Goal: Information Seeking & Learning: Understand process/instructions

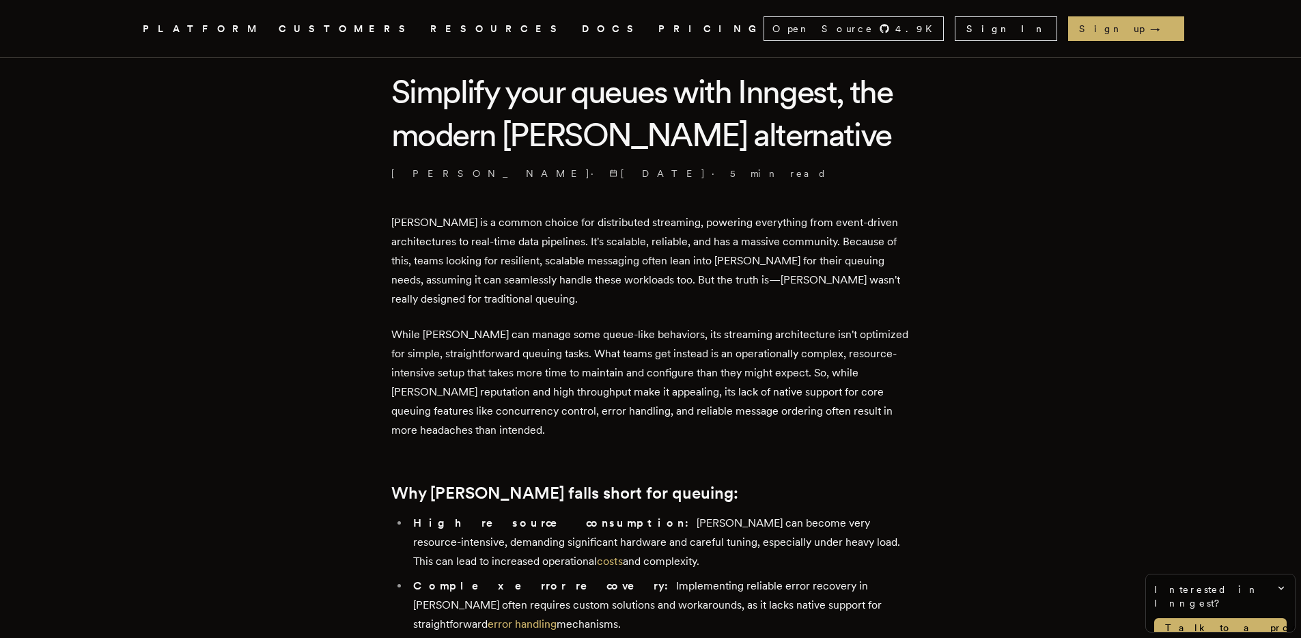
scroll to position [149, 0]
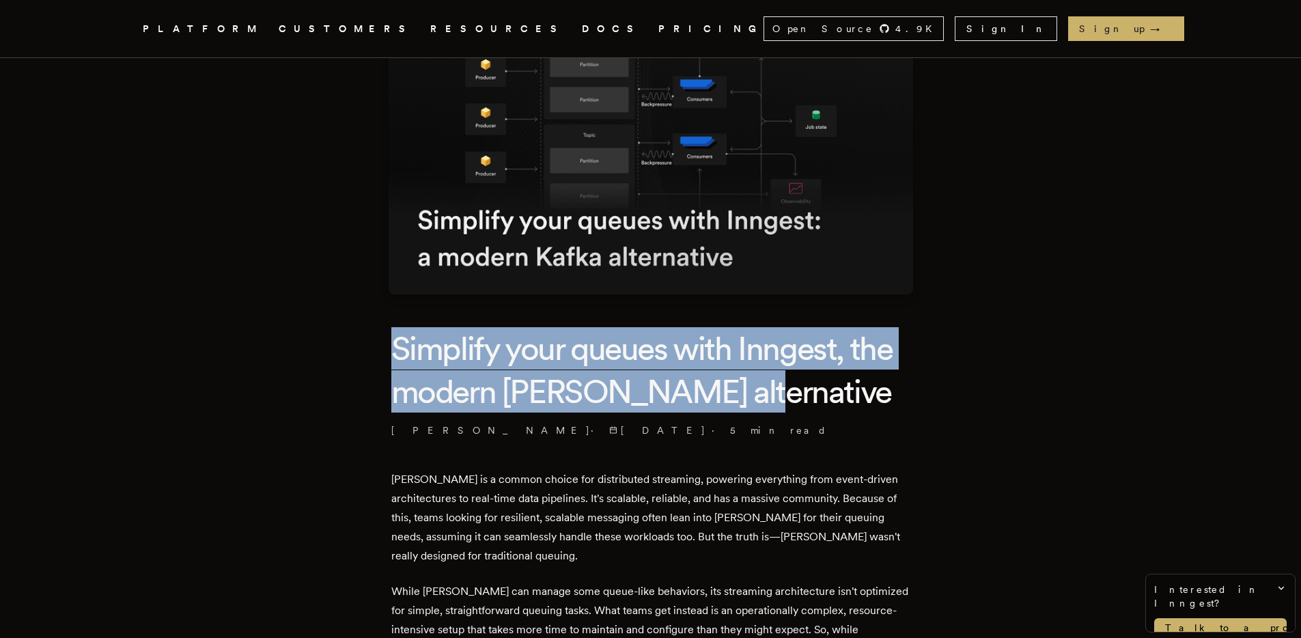
drag, startPoint x: 387, startPoint y: 352, endPoint x: 711, endPoint y: 398, distance: 326.5
click at [711, 398] on h1 "Simplify your queues with Inngest, the modern [PERSON_NAME] alternative" at bounding box center [650, 369] width 519 height 85
drag, startPoint x: 711, startPoint y: 398, endPoint x: 378, endPoint y: 314, distance: 343.3
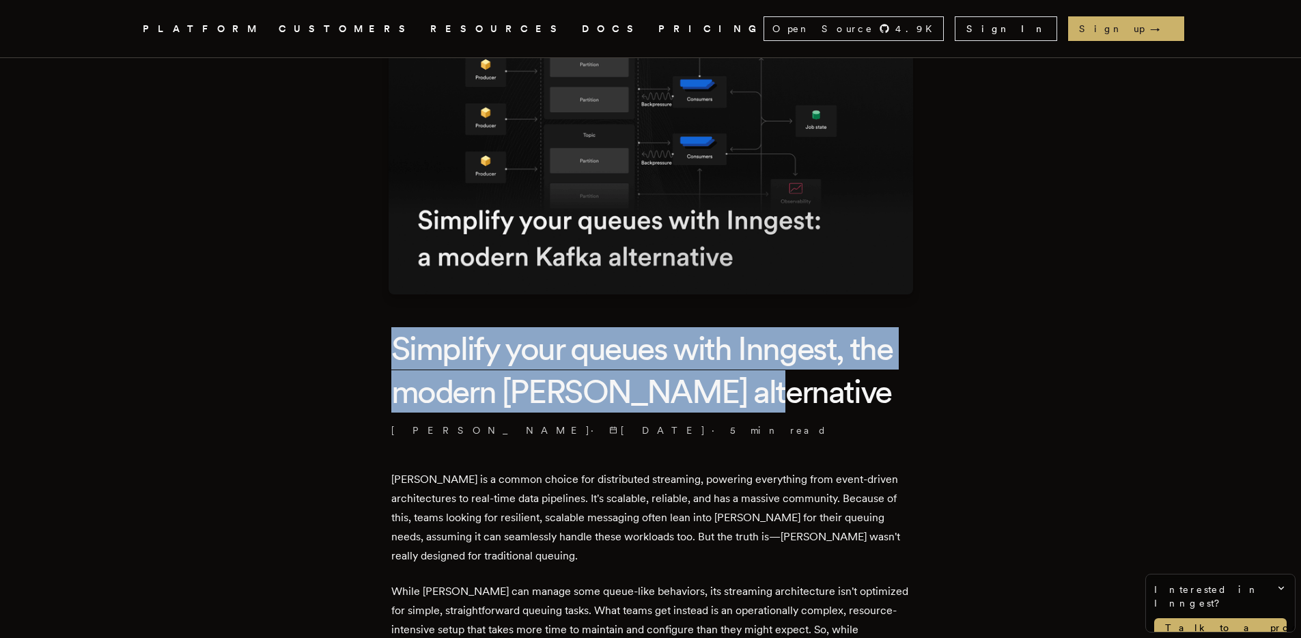
scroll to position [27, 0]
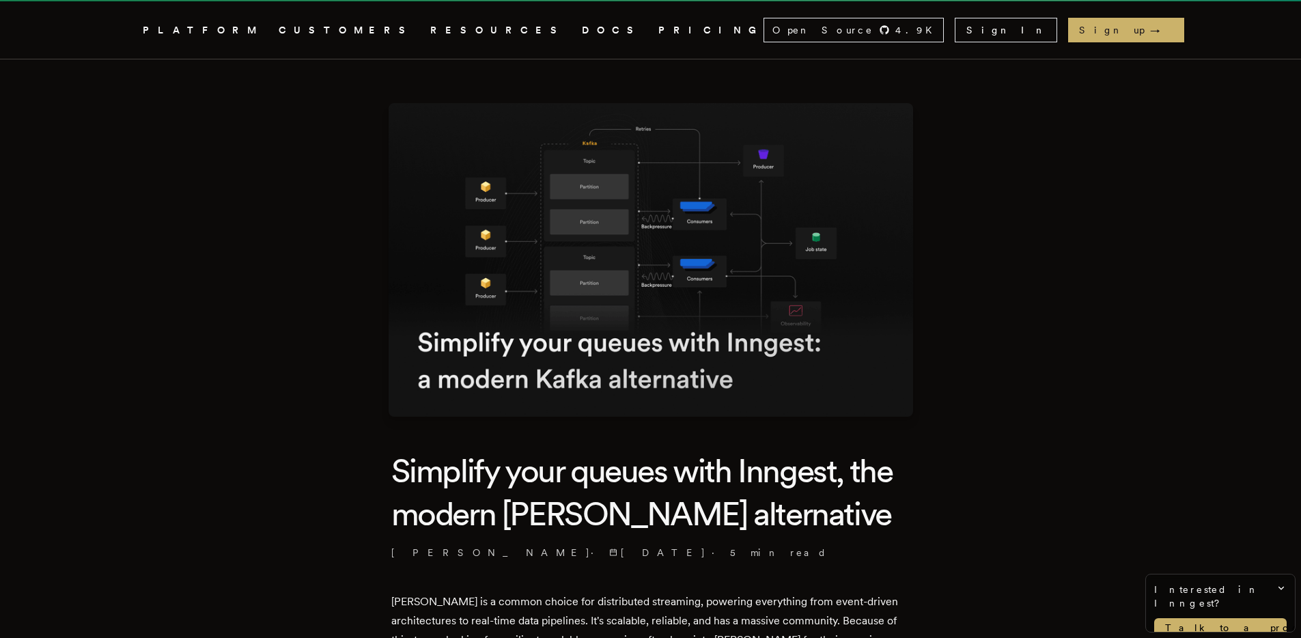
click at [559, 259] on img at bounding box center [651, 260] width 525 height 314
click at [403, 337] on img at bounding box center [651, 260] width 525 height 314
drag, startPoint x: 403, startPoint y: 337, endPoint x: 730, endPoint y: 372, distance: 328.3
click at [730, 372] on img at bounding box center [651, 260] width 525 height 314
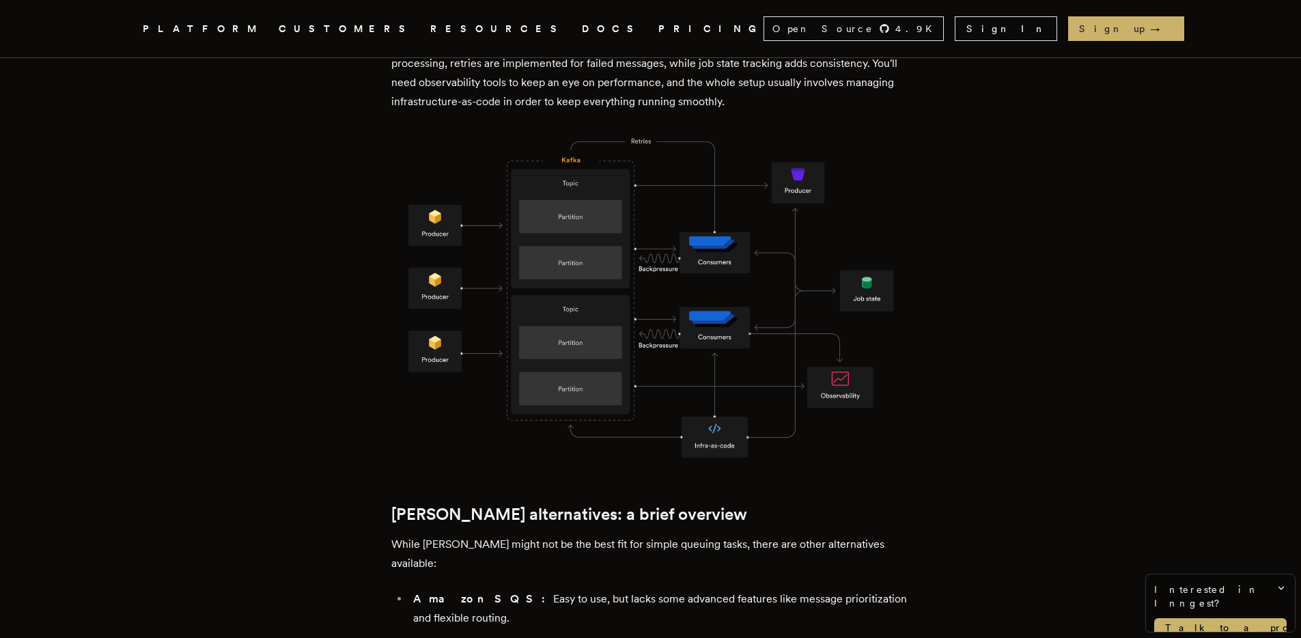
scroll to position [1107, 0]
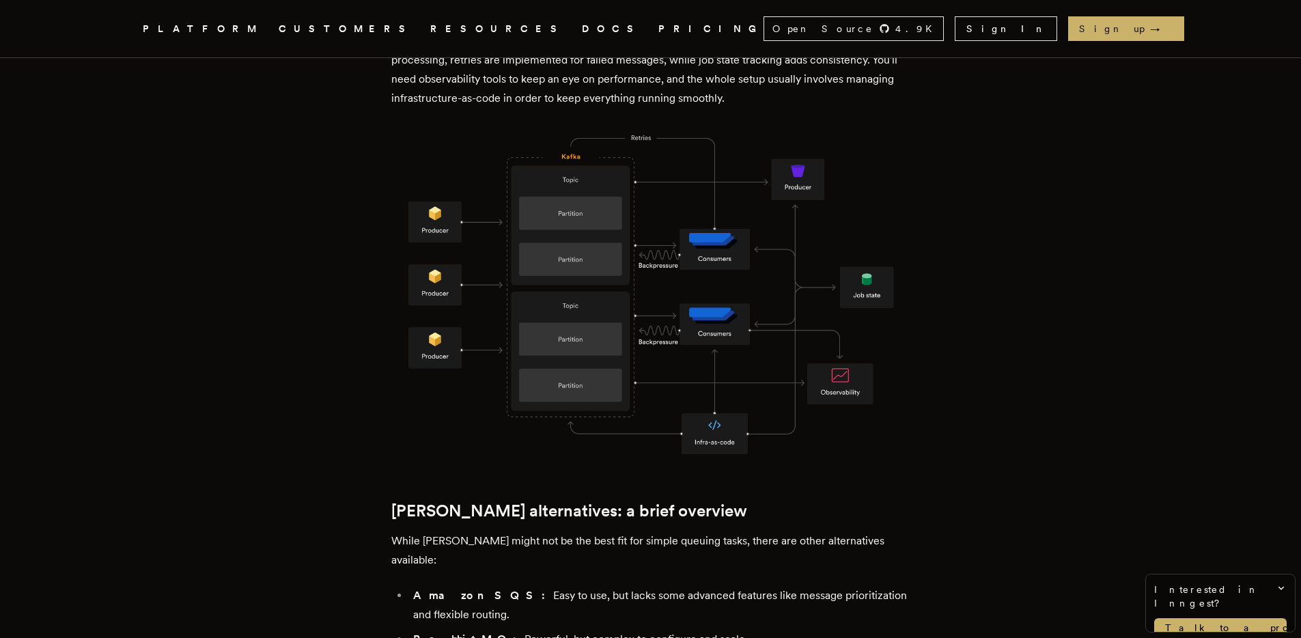
click at [728, 296] on img at bounding box center [650, 294] width 519 height 328
click at [570, 275] on img at bounding box center [650, 294] width 519 height 328
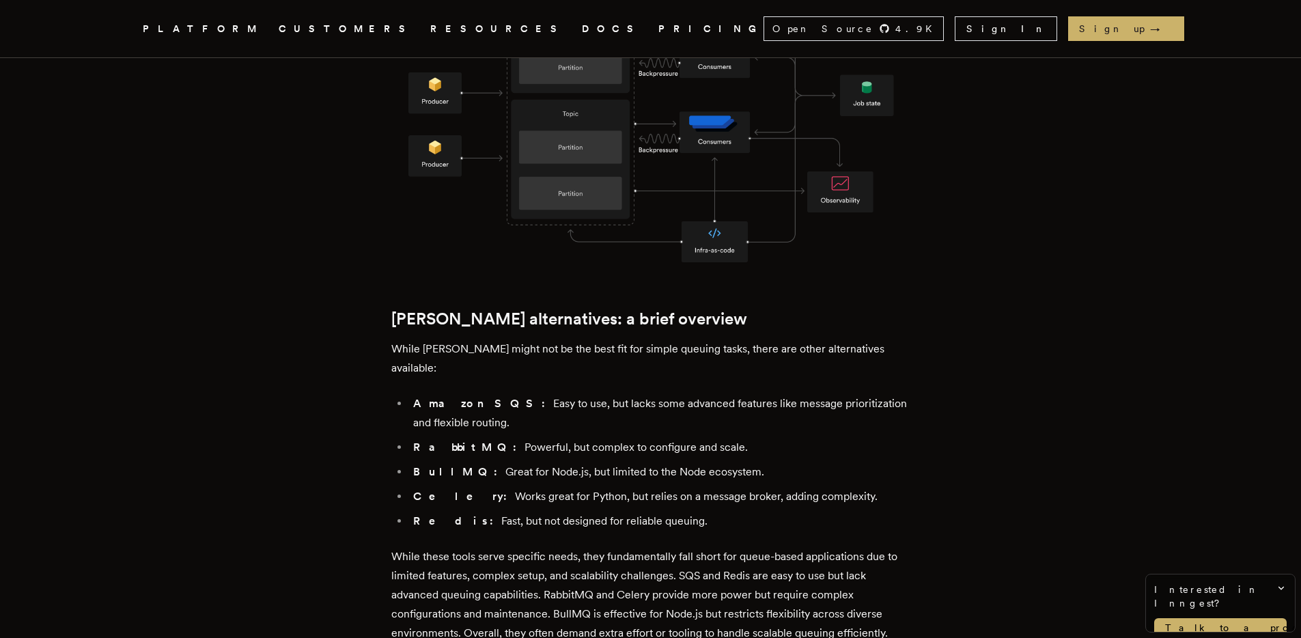
scroll to position [1302, 0]
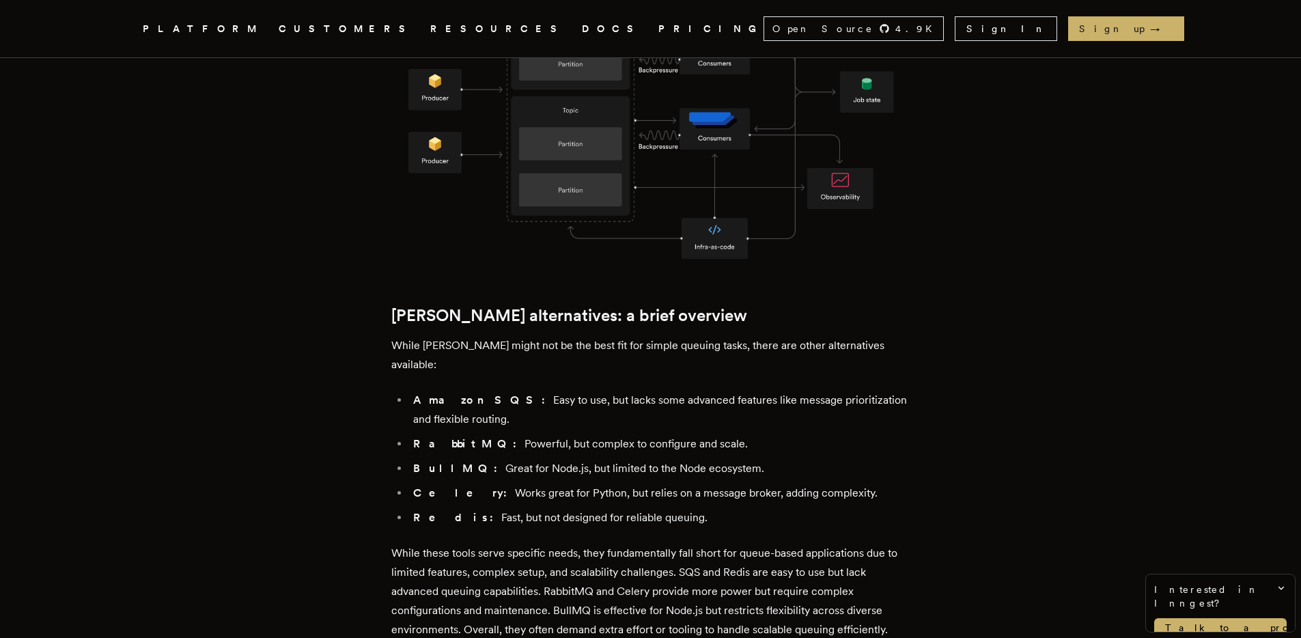
click at [478, 394] on strong "Amazon SQS:" at bounding box center [483, 400] width 140 height 13
drag, startPoint x: 478, startPoint y: 353, endPoint x: 434, endPoint y: 355, distance: 44.5
click at [434, 394] on strong "Amazon SQS:" at bounding box center [483, 400] width 140 height 13
drag, startPoint x: 434, startPoint y: 355, endPoint x: 463, endPoint y: 355, distance: 29.4
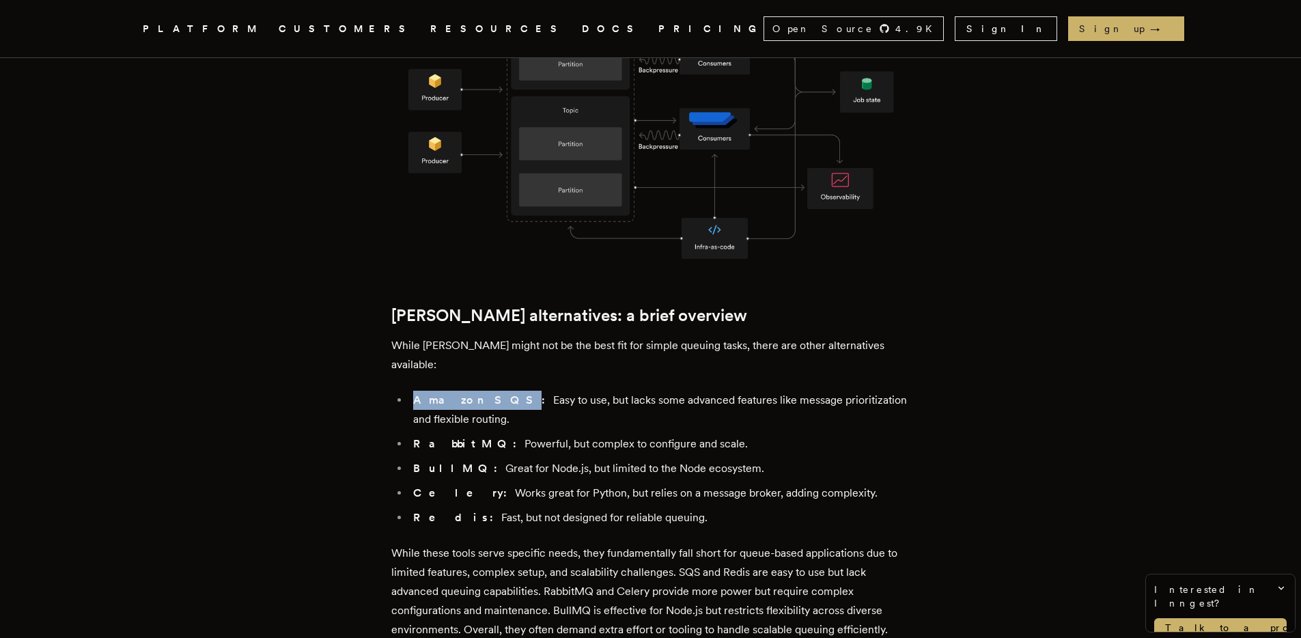
click at [463, 394] on strong "Amazon SQS:" at bounding box center [483, 400] width 140 height 13
click at [454, 437] on strong "RabbitMQ:" at bounding box center [468, 443] width 111 height 13
drag, startPoint x: 454, startPoint y: 392, endPoint x: 419, endPoint y: 396, distance: 35.1
click at [419, 437] on strong "RabbitMQ:" at bounding box center [468, 443] width 111 height 13
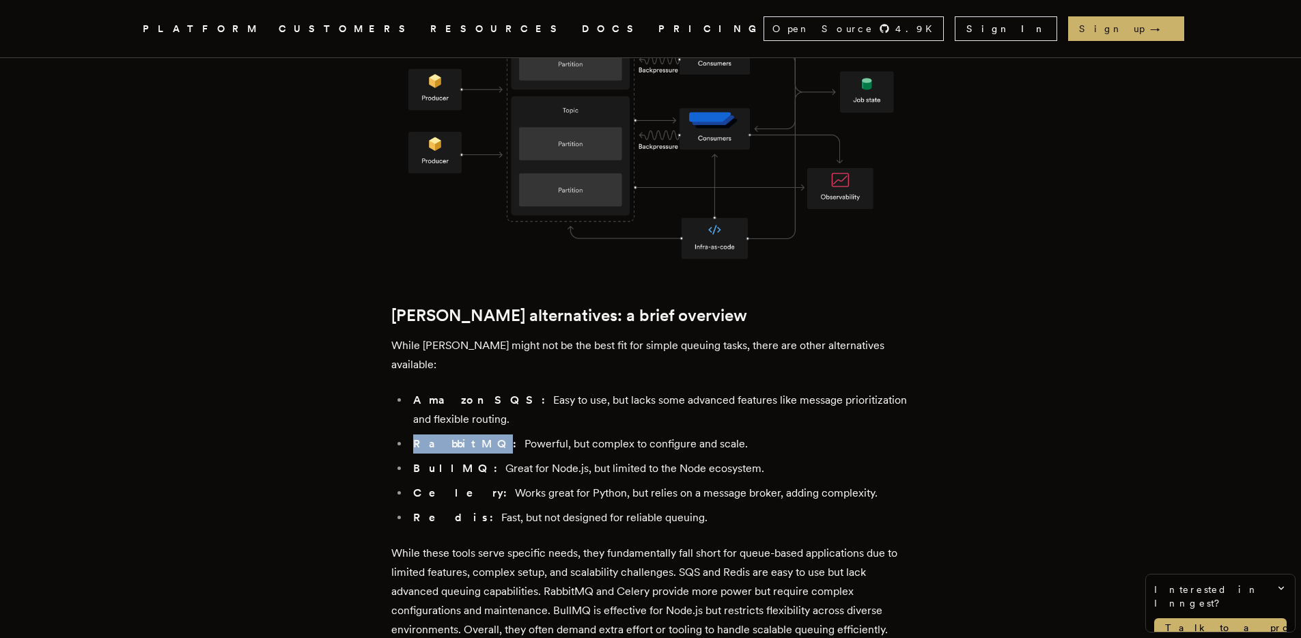
click at [419, 437] on strong "RabbitMQ:" at bounding box center [468, 443] width 111 height 13
click at [386, 317] on main "Simplify your queues with Inngest, the modern [PERSON_NAME] alternative [PERSON…" at bounding box center [651, 439] width 547 height 3310
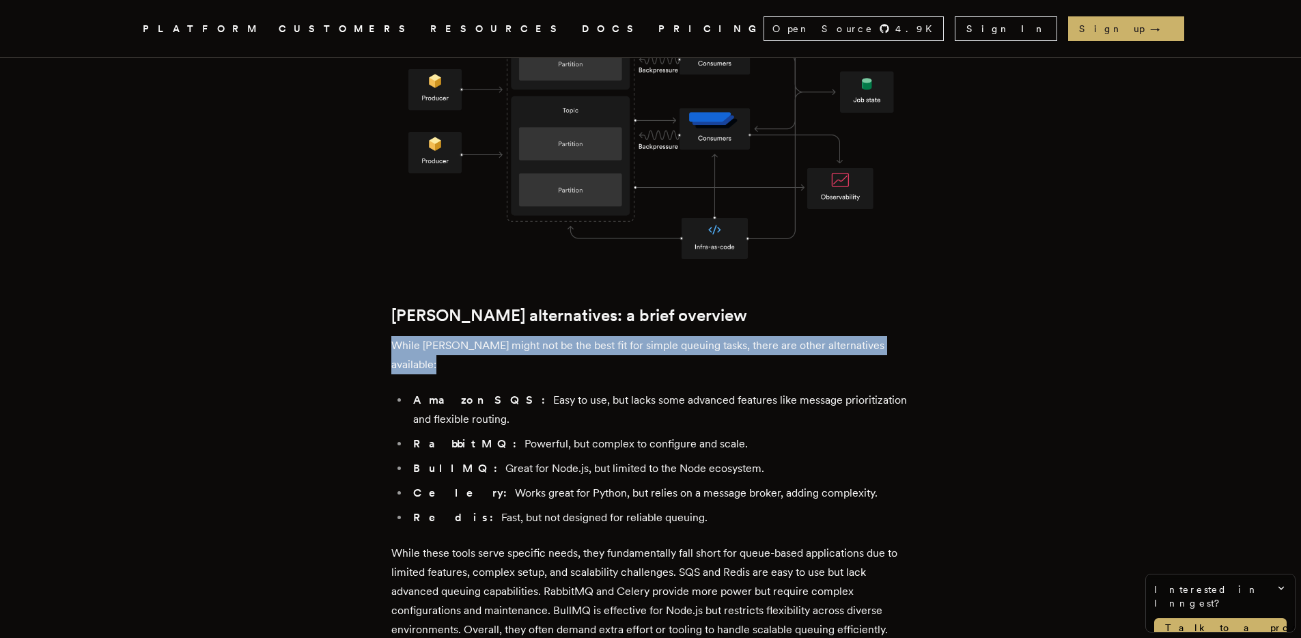
drag, startPoint x: 386, startPoint y: 317, endPoint x: 881, endPoint y: 314, distance: 494.6
click at [881, 314] on main "Simplify your queues with Inngest, the modern [PERSON_NAME] alternative [PERSON…" at bounding box center [651, 439] width 547 height 3310
click at [872, 294] on div at bounding box center [872, 294] width 0 height 0
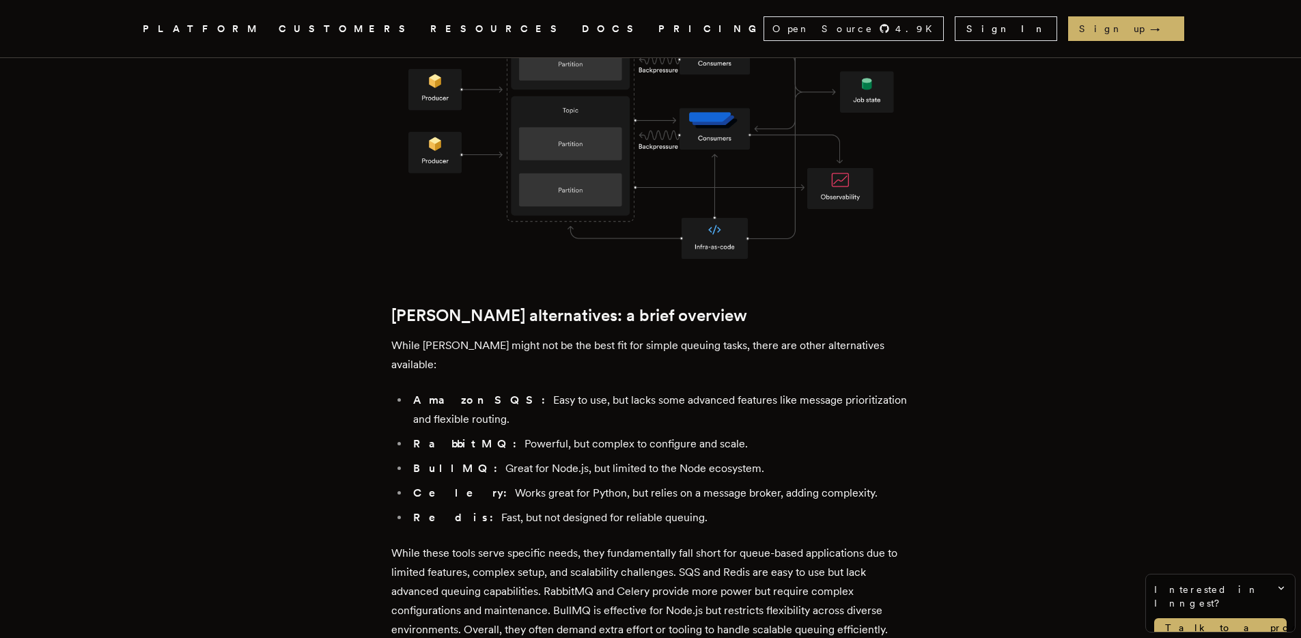
click at [362, 435] on article "Simplify your queues with Inngest, the modern [PERSON_NAME] alternative [PERSON…" at bounding box center [651, 439] width 984 height 3310
click at [470, 459] on li "BullMQ: Great for Node.js, but limited to the Node ecosystem." at bounding box center [659, 468] width 501 height 19
drag, startPoint x: 470, startPoint y: 424, endPoint x: 720, endPoint y: 423, distance: 250.0
click at [720, 459] on li "BullMQ: Great for Node.js, but limited to the Node ecosystem." at bounding box center [659, 468] width 501 height 19
click at [711, 398] on div at bounding box center [711, 398] width 0 height 0
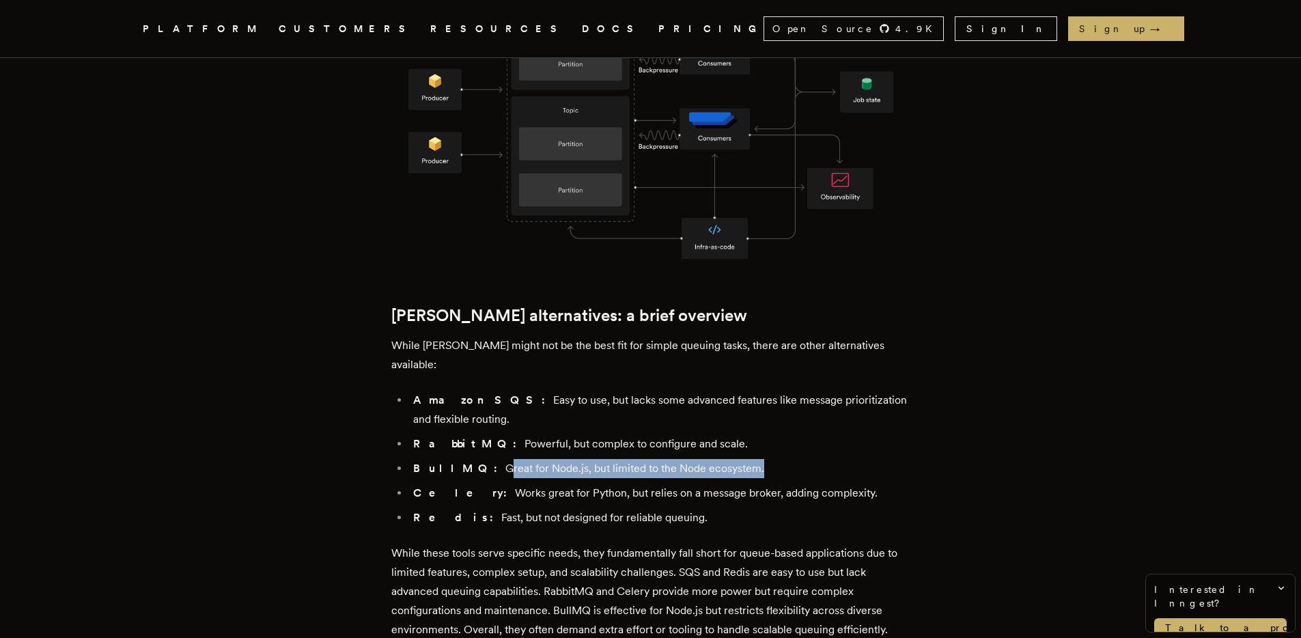
click at [725, 459] on li "BullMQ: Great for Node.js, but limited to the Node ecosystem." at bounding box center [659, 468] width 501 height 19
drag, startPoint x: 707, startPoint y: 427, endPoint x: 467, endPoint y: 428, distance: 239.8
click at [467, 459] on li "BullMQ: Great for Node.js, but limited to the Node ecosystem." at bounding box center [659, 468] width 501 height 19
drag, startPoint x: 467, startPoint y: 428, endPoint x: 781, endPoint y: 424, distance: 313.6
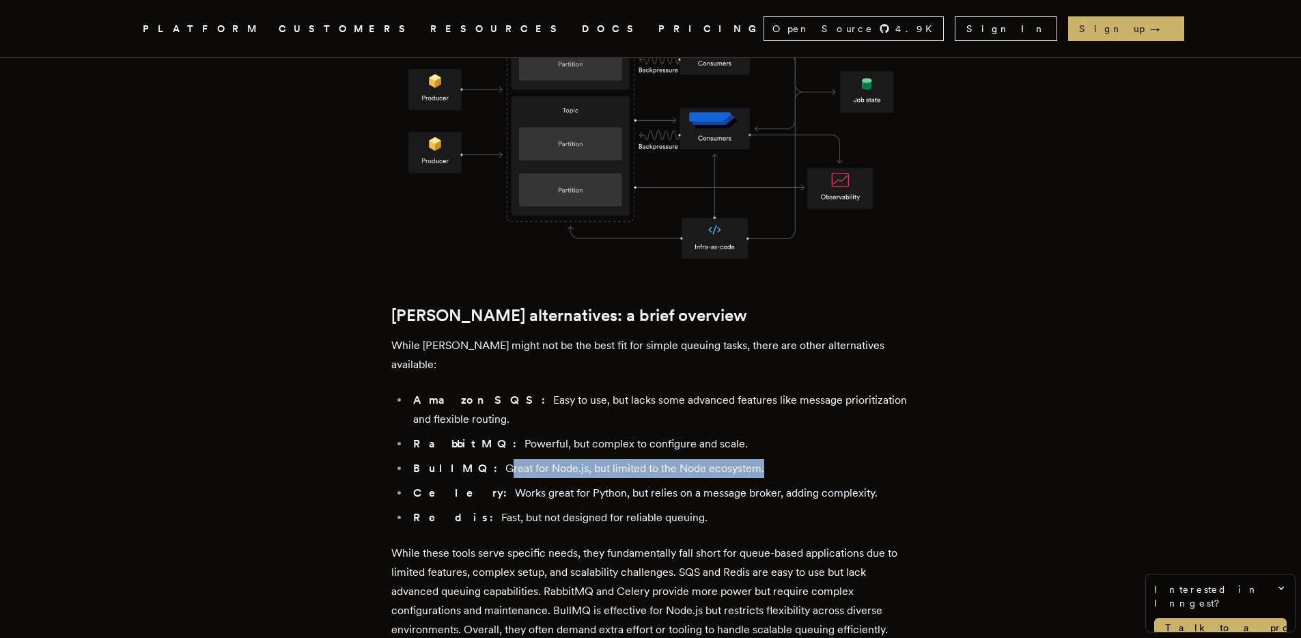
click at [781, 459] on li "BullMQ: Great for Node.js, but limited to the Node ecosystem." at bounding box center [659, 468] width 501 height 19
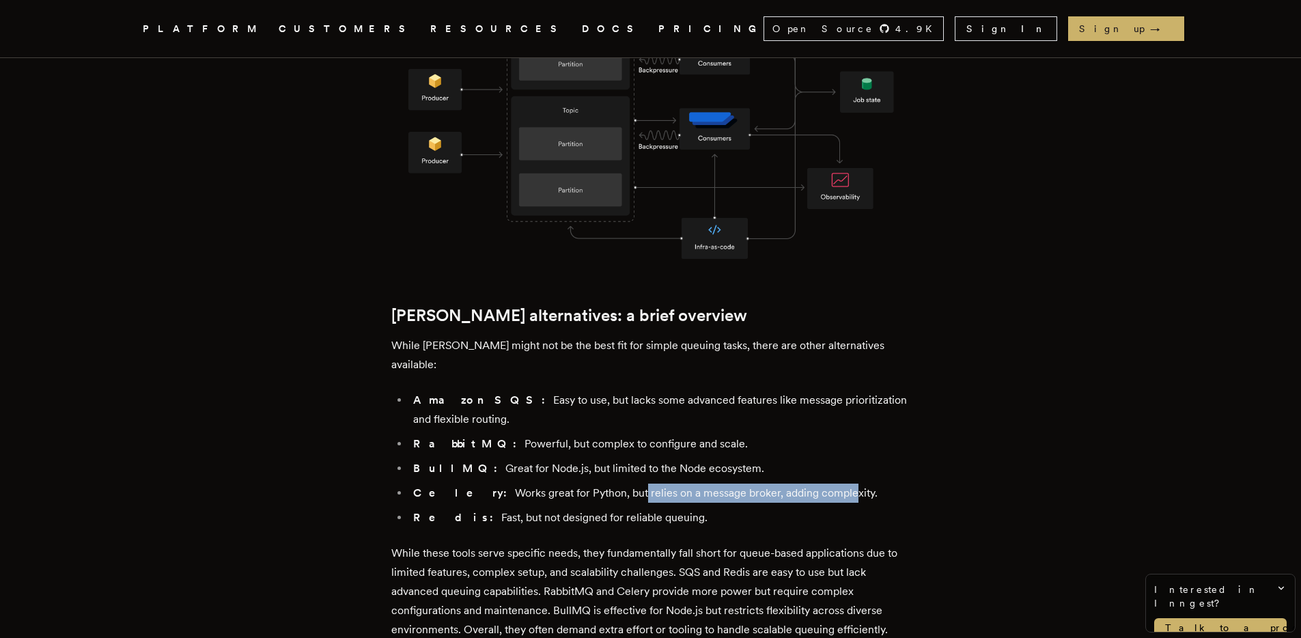
drag, startPoint x: 797, startPoint y: 450, endPoint x: 588, endPoint y: 452, distance: 209.1
click at [588, 484] on li "Celery: Works great for Python, but relies on a message broker, adding complexi…" at bounding box center [659, 493] width 501 height 19
drag, startPoint x: 588, startPoint y: 452, endPoint x: 863, endPoint y: 450, distance: 275.3
click at [863, 484] on li "Celery: Works great for Python, but relies on a message broker, adding complexi…" at bounding box center [659, 493] width 501 height 19
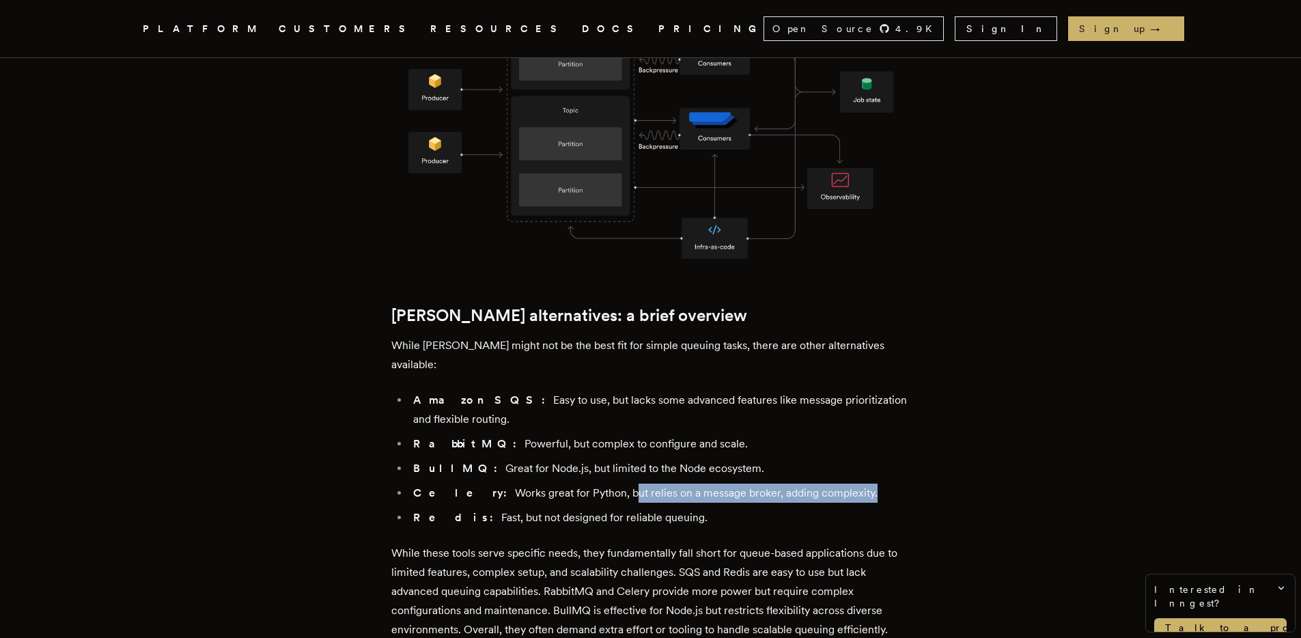
click at [863, 484] on li "Celery: Works great for Python, but relies on a message broker, adding complexi…" at bounding box center [659, 493] width 501 height 19
click at [585, 484] on li "Celery: Works great for Python, but relies on a message broker, adding complexi…" at bounding box center [659, 493] width 501 height 19
drag, startPoint x: 585, startPoint y: 447, endPoint x: 790, endPoint y: 445, distance: 205.0
click at [782, 484] on li "Celery: Works great for Python, but relies on a message broker, adding complexi…" at bounding box center [659, 493] width 501 height 19
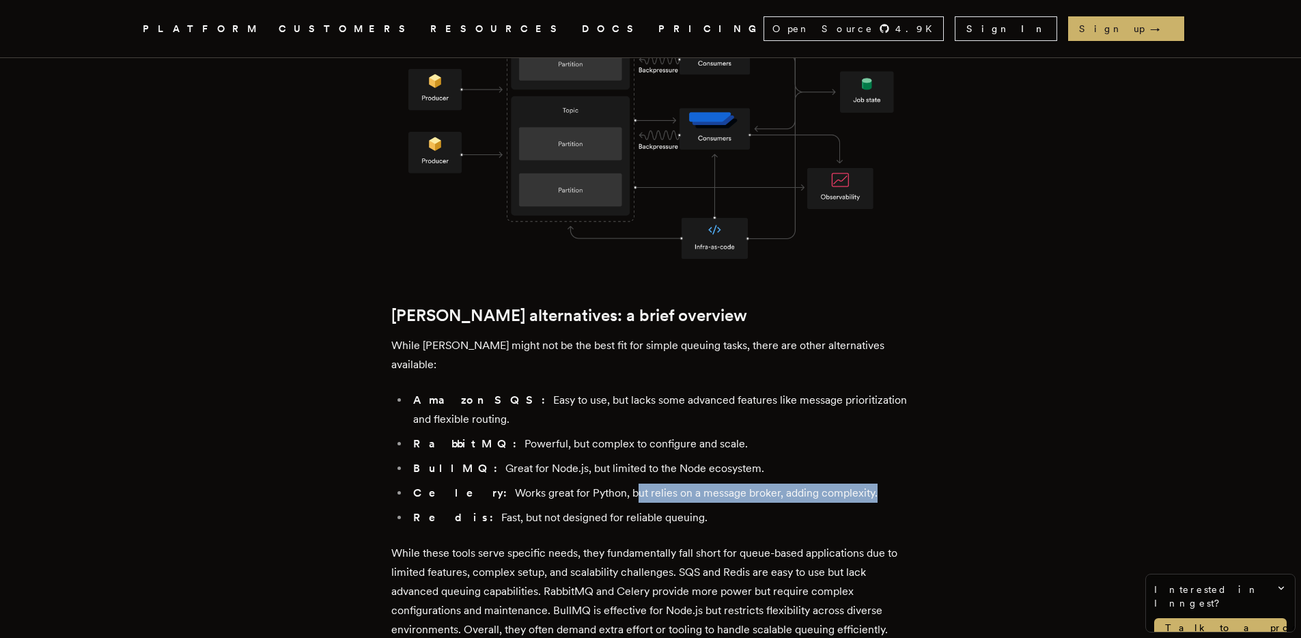
click at [790, 484] on li "Celery: Works great for Python, but relies on a message broker, adding complexi…" at bounding box center [659, 493] width 501 height 19
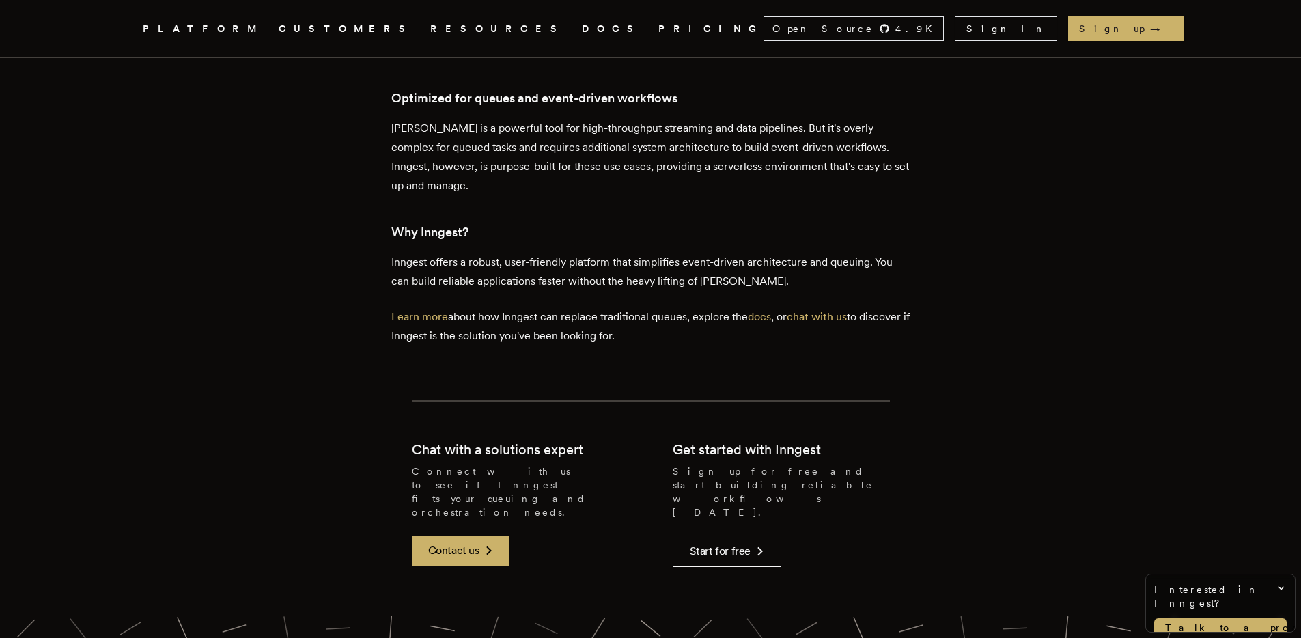
scroll to position [2903, 0]
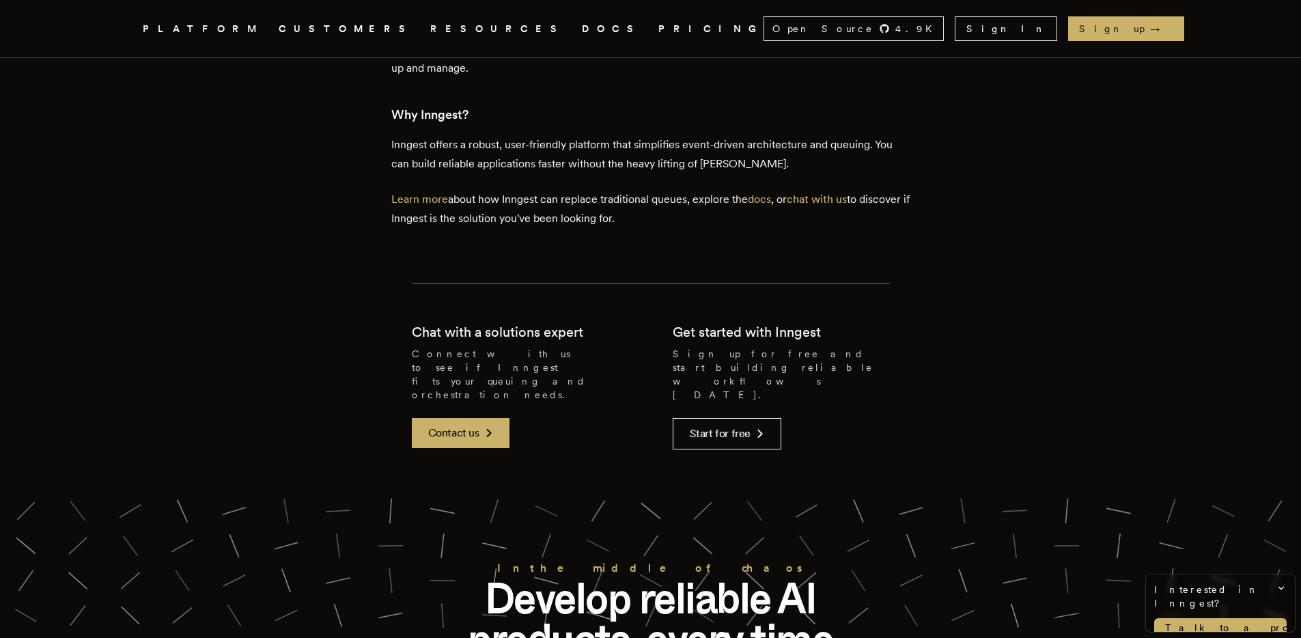
click at [582, 30] on link "DOCS" at bounding box center [612, 28] width 60 height 17
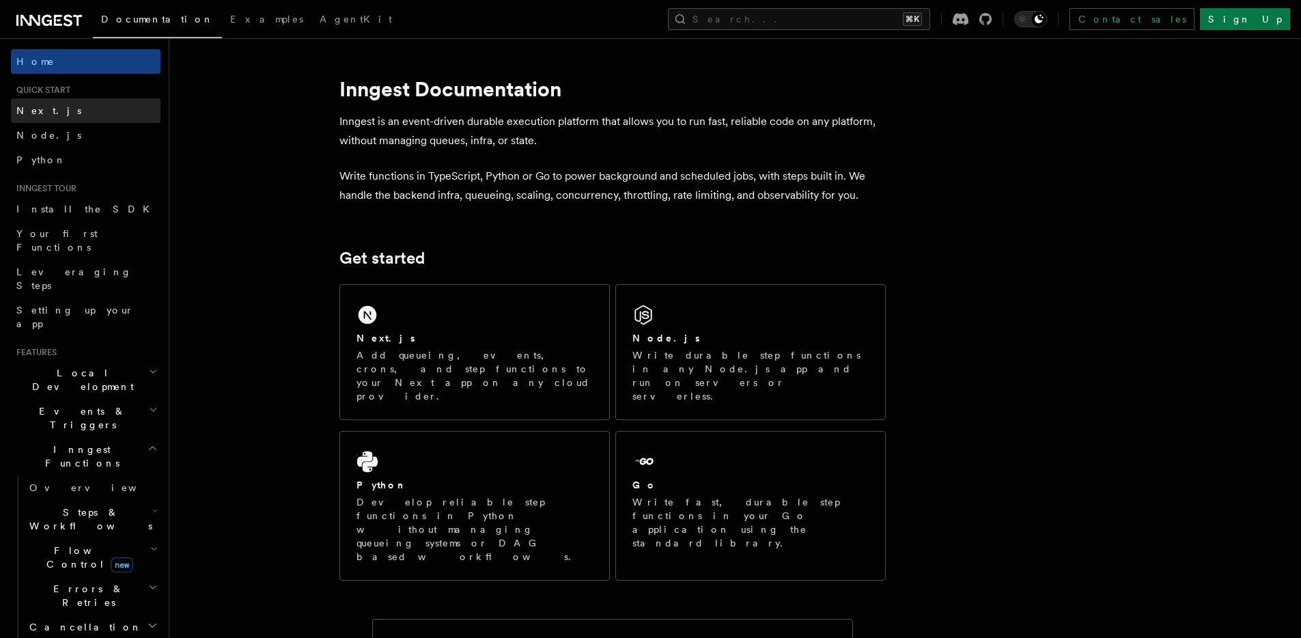
click at [72, 104] on link "Next.js" at bounding box center [86, 110] width 150 height 25
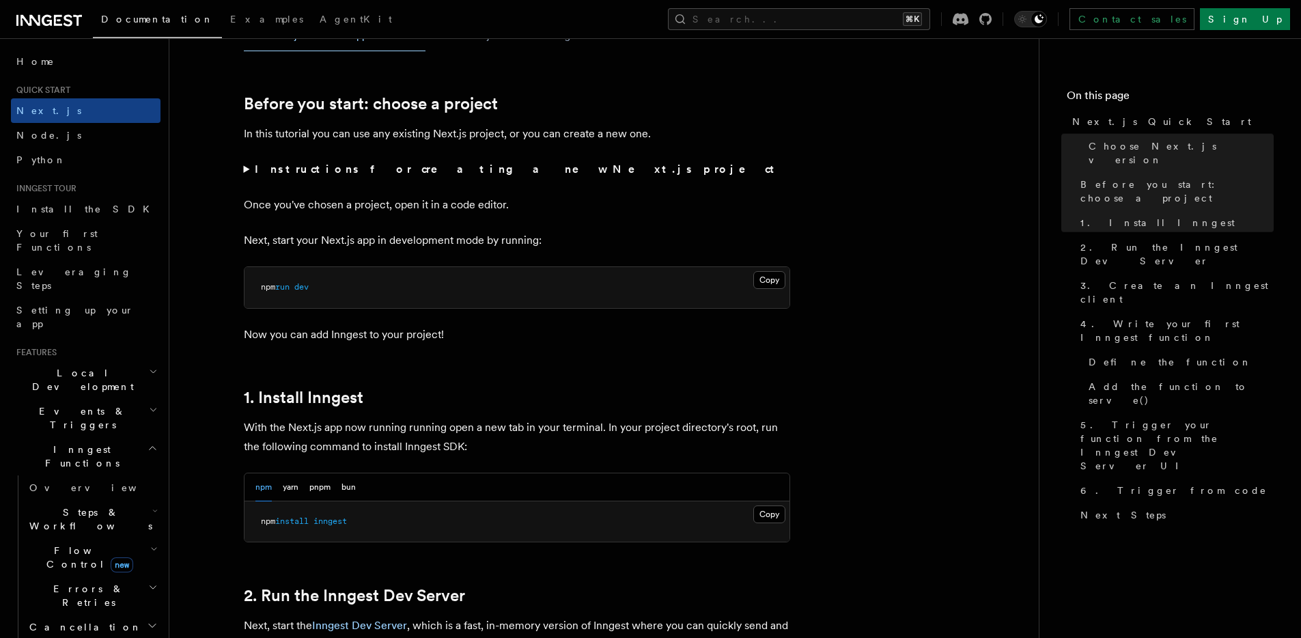
scroll to position [706, 0]
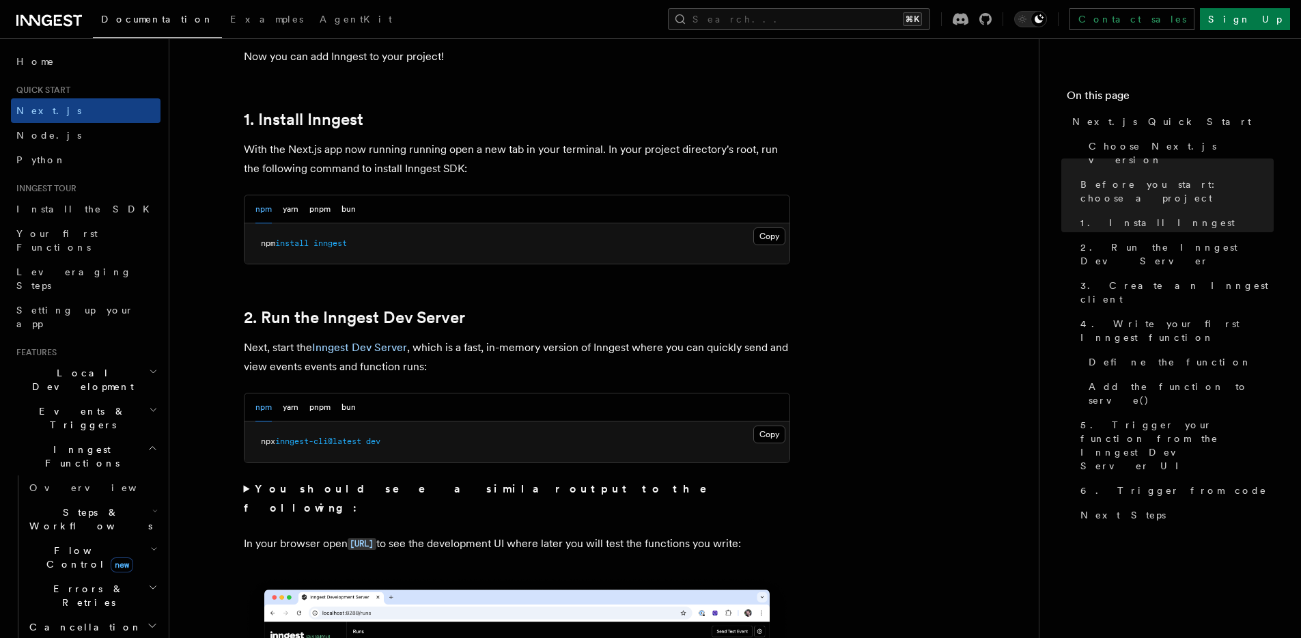
click at [262, 243] on span "npm" at bounding box center [268, 243] width 14 height 10
drag, startPoint x: 262, startPoint y: 243, endPoint x: 353, endPoint y: 243, distance: 91.5
click at [347, 243] on span "npm install inngest" at bounding box center [304, 243] width 86 height 10
click at [347, 243] on span "inngest" at bounding box center [330, 243] width 33 height 10
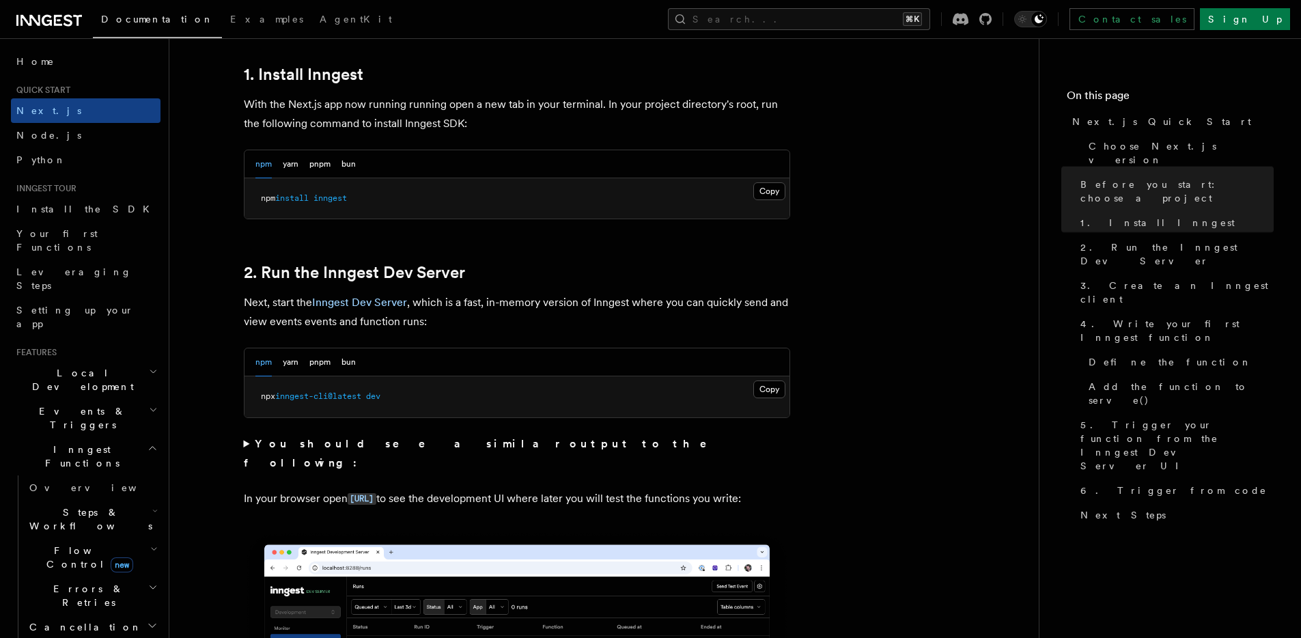
scroll to position [821, 0]
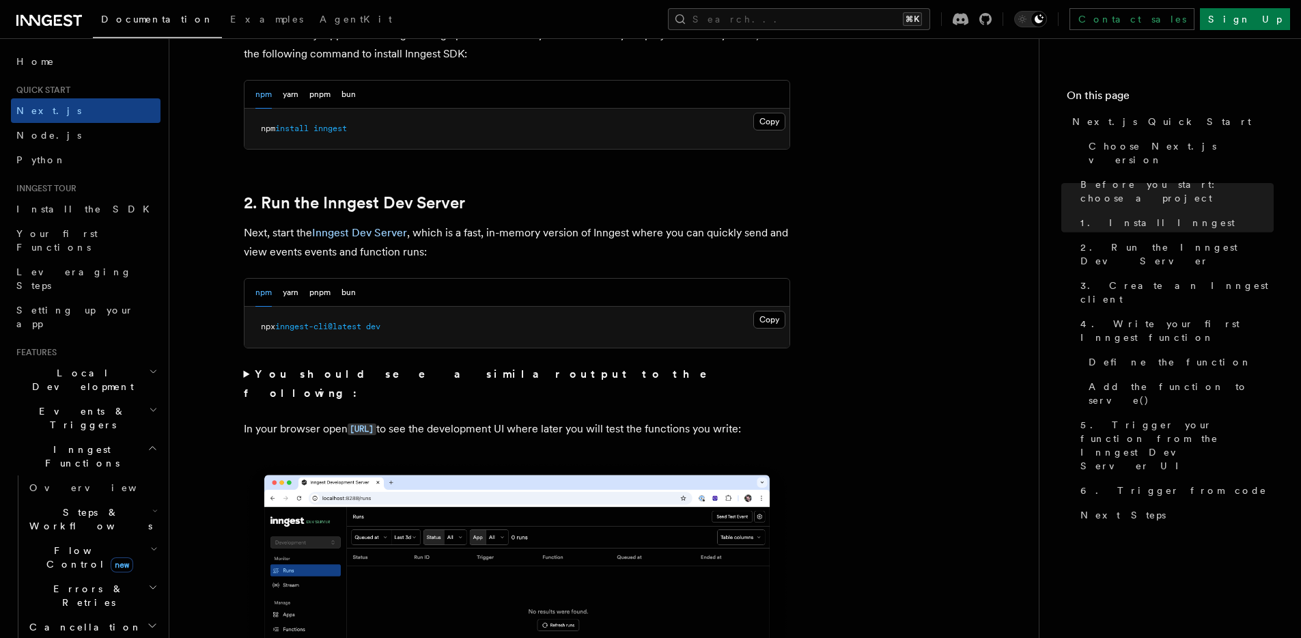
click at [262, 322] on span "npx" at bounding box center [268, 327] width 14 height 10
drag, startPoint x: 262, startPoint y: 322, endPoint x: 368, endPoint y: 322, distance: 105.2
click at [368, 322] on span "npx inngest-cli@latest dev" at bounding box center [321, 327] width 120 height 10
click at [361, 322] on span "inngest-cli@latest" at bounding box center [318, 327] width 86 height 10
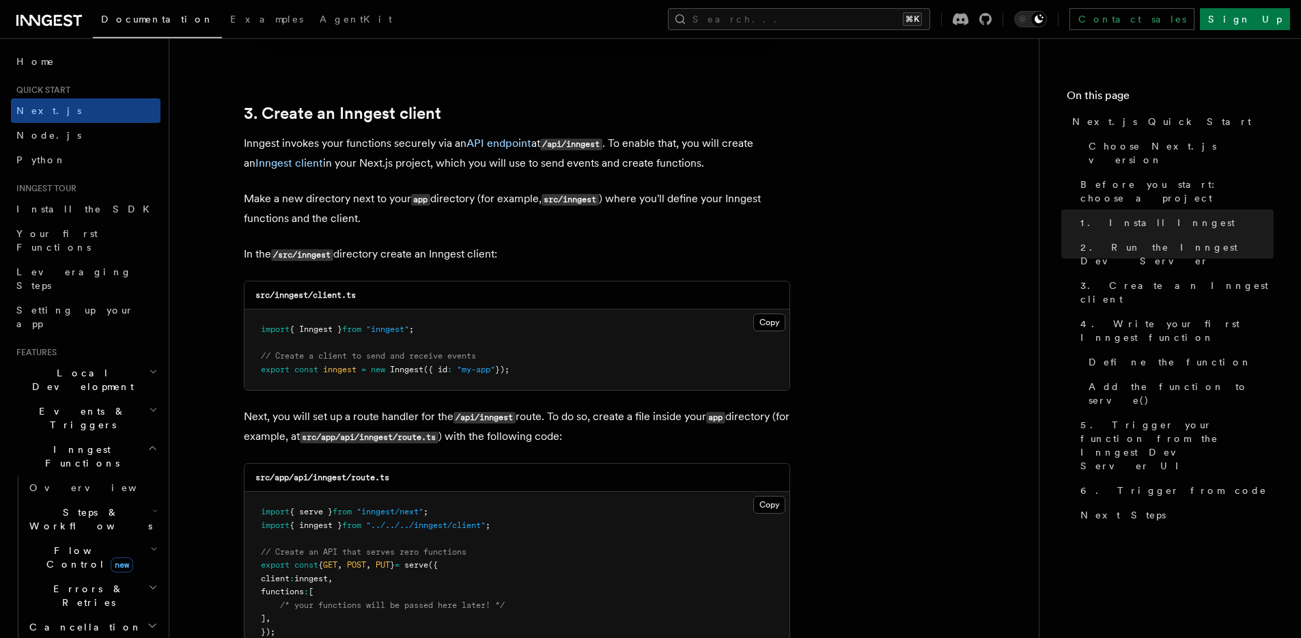
scroll to position [1668, 0]
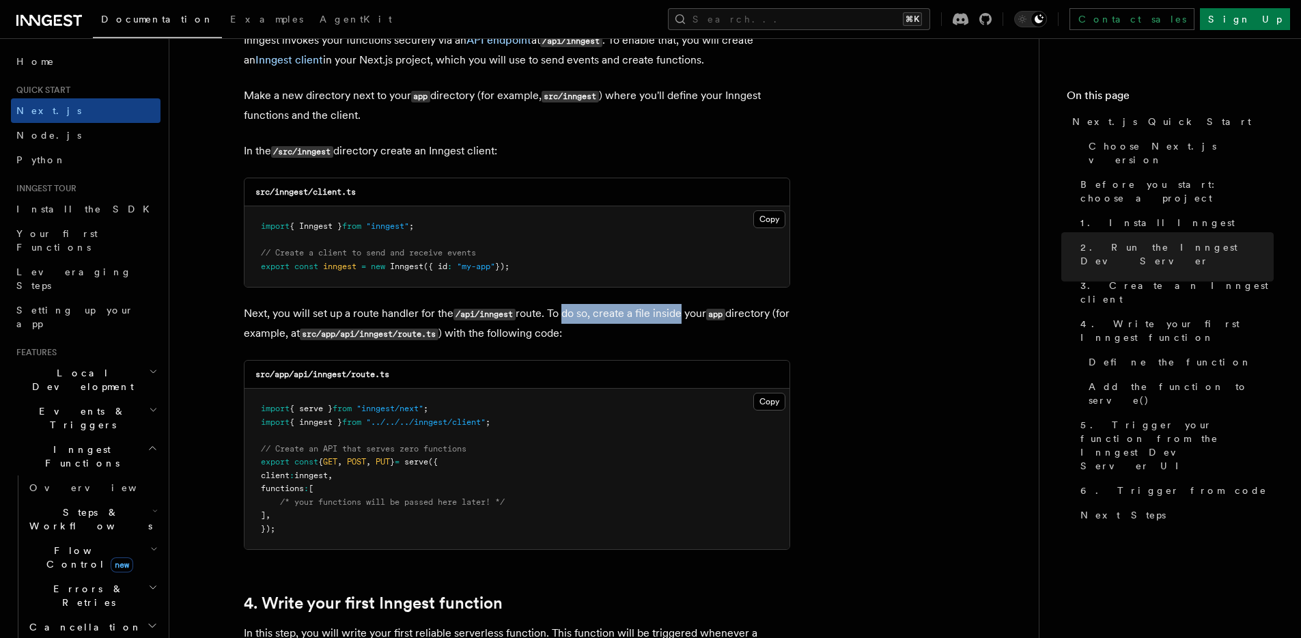
drag, startPoint x: 568, startPoint y: 312, endPoint x: 680, endPoint y: 315, distance: 112.1
click at [680, 315] on p "Next, you will set up a route handler for the /api/inngest route. To do so, cre…" at bounding box center [517, 324] width 547 height 40
drag, startPoint x: 680, startPoint y: 315, endPoint x: 706, endPoint y: 309, distance: 25.9
click at [706, 309] on p "Next, you will set up a route handler for the /api/inngest route. To do so, cre…" at bounding box center [517, 324] width 547 height 40
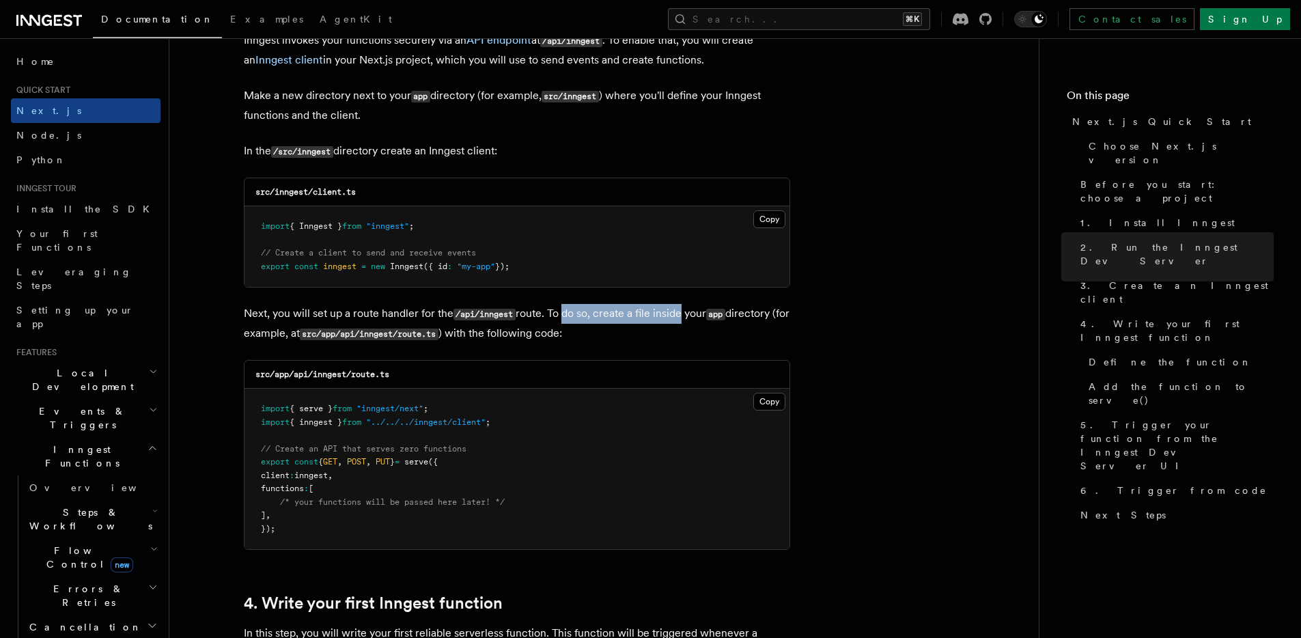
click at [706, 309] on p "Next, you will set up a route handler for the /api/inngest route. To do so, cre…" at bounding box center [517, 324] width 547 height 40
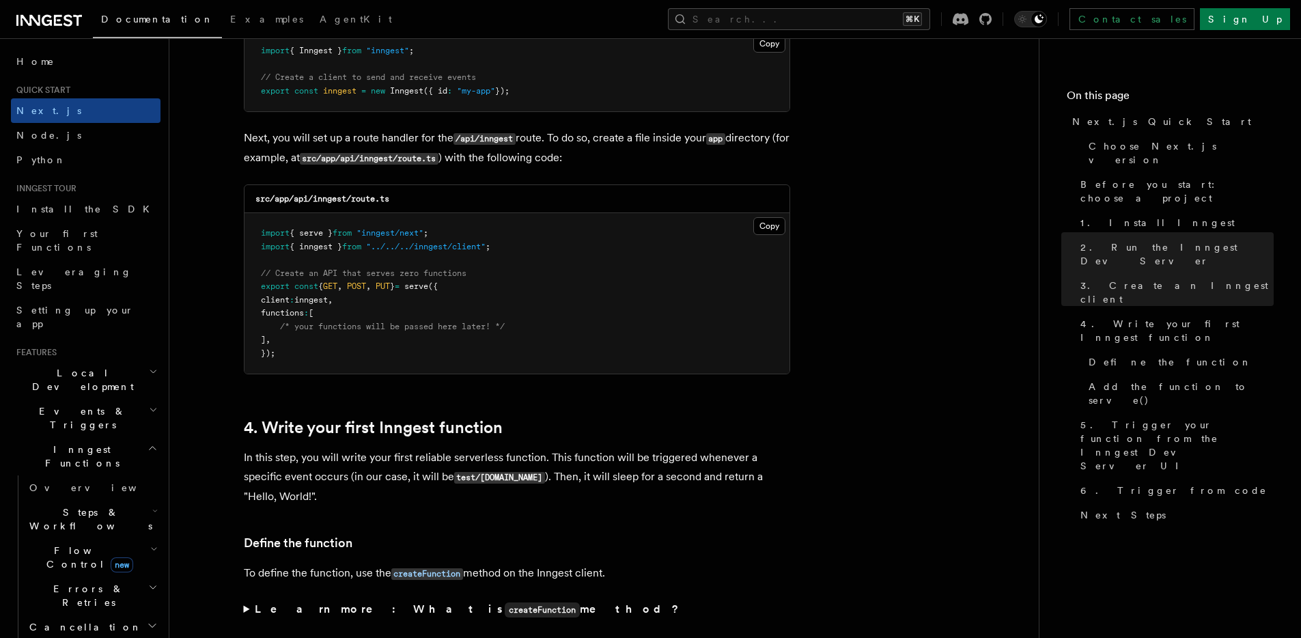
scroll to position [1856, 0]
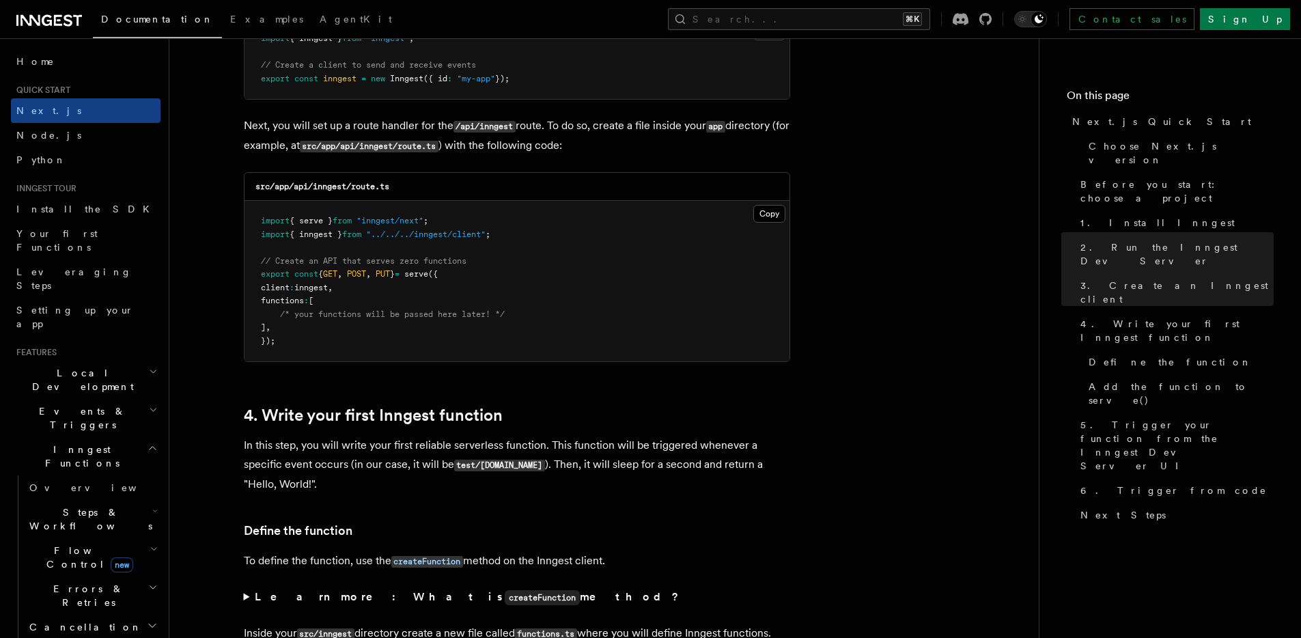
click at [486, 318] on span "/* your functions will be passed here later! */" at bounding box center [392, 314] width 225 height 10
drag, startPoint x: 486, startPoint y: 318, endPoint x: 328, endPoint y: 318, distance: 158.5
click at [328, 318] on span "/* your functions will be passed here later! */" at bounding box center [392, 314] width 225 height 10
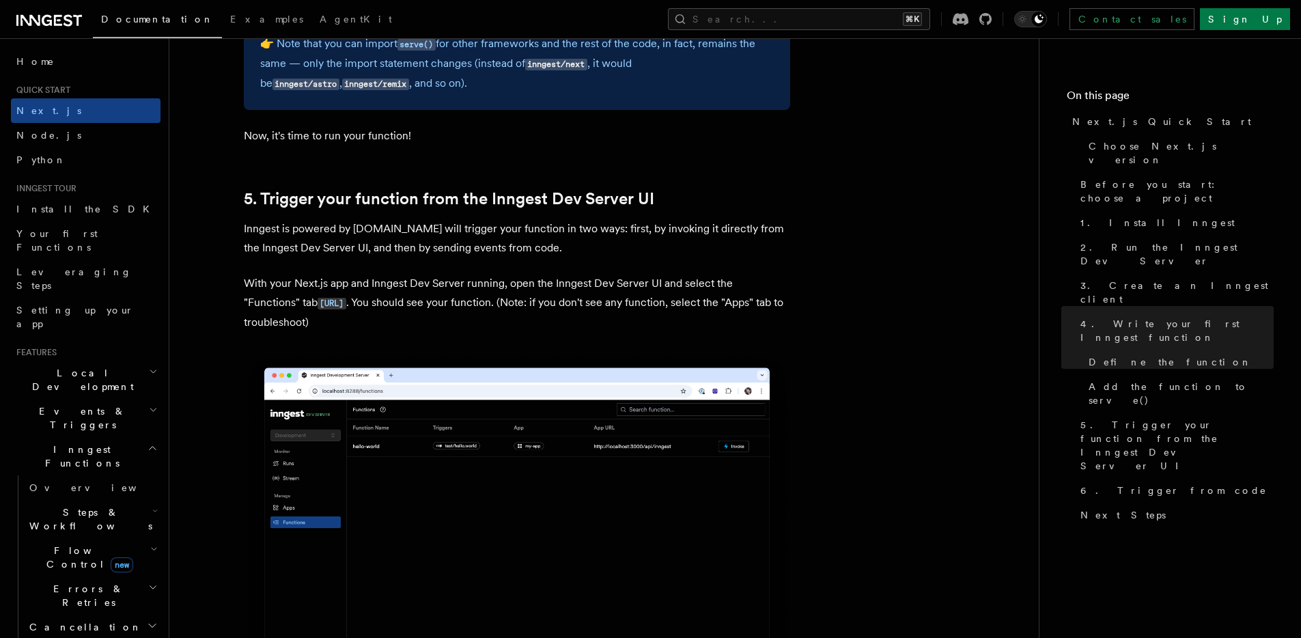
scroll to position [3166, 0]
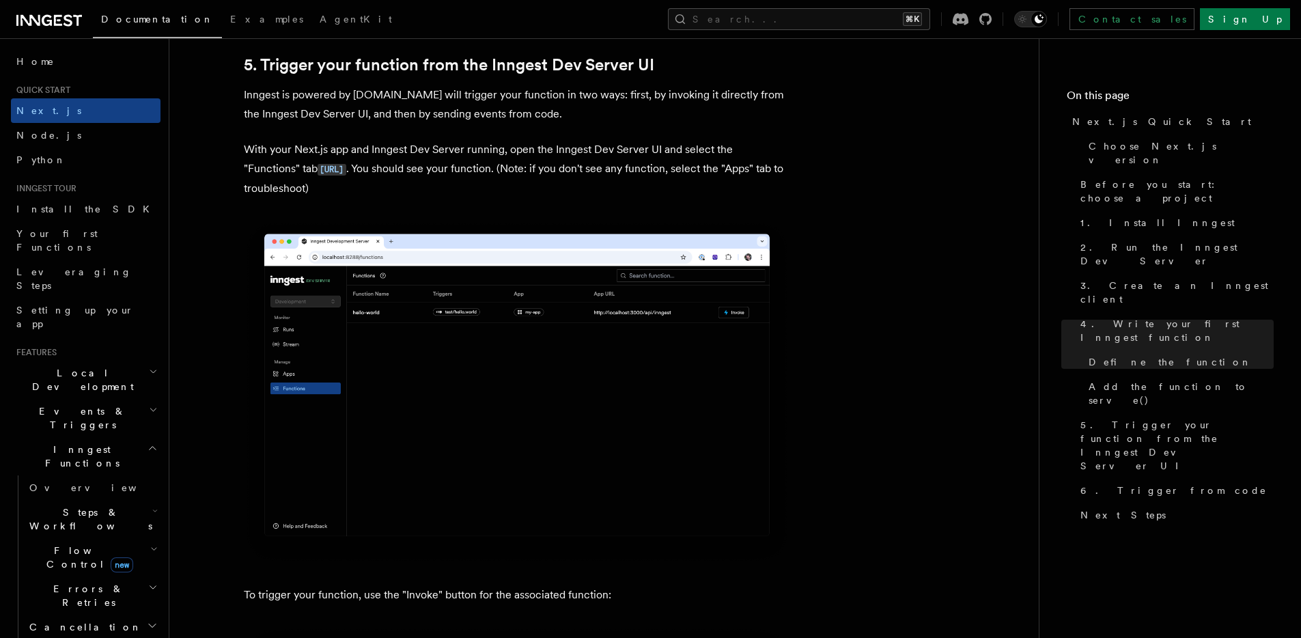
click at [646, 331] on img at bounding box center [517, 392] width 547 height 344
click at [738, 308] on img at bounding box center [517, 392] width 547 height 344
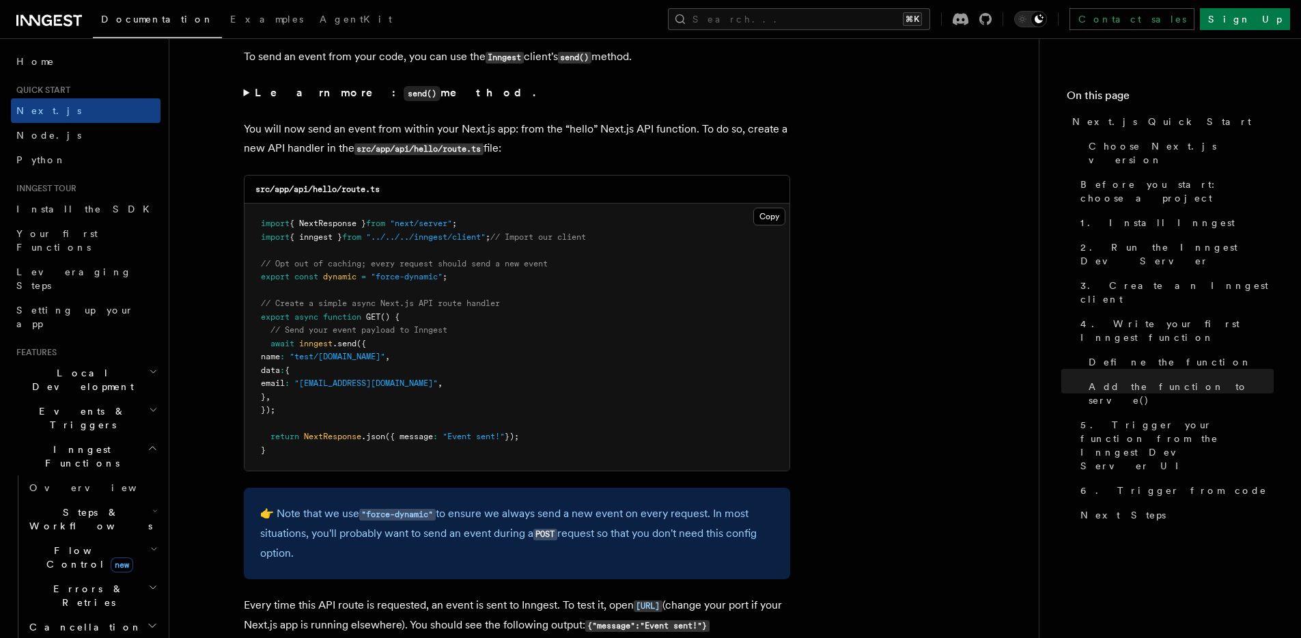
scroll to position [7162, 0]
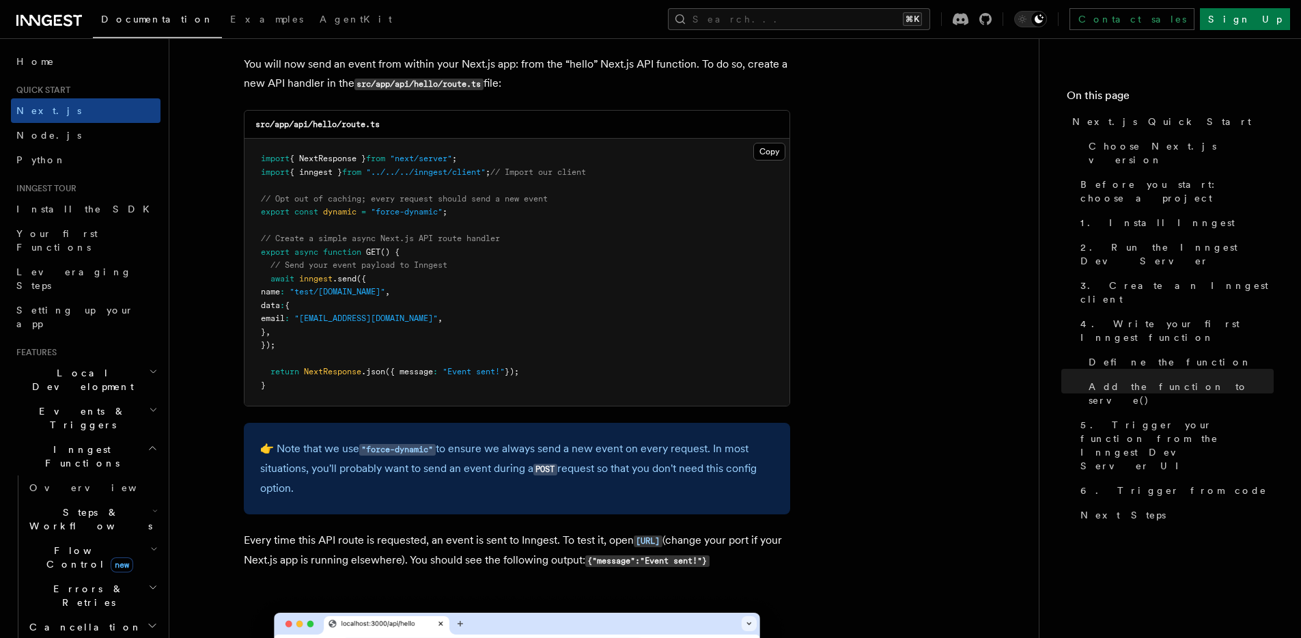
click at [277, 274] on span "await" at bounding box center [283, 279] width 24 height 10
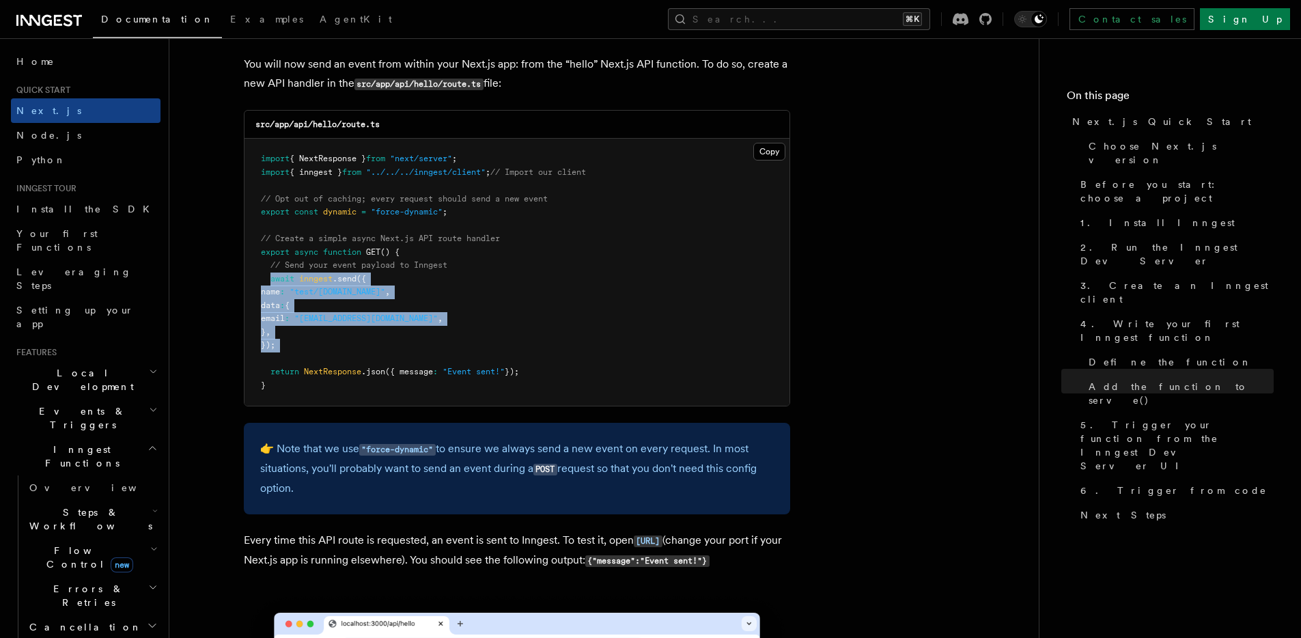
drag, startPoint x: 277, startPoint y: 274, endPoint x: 304, endPoint y: 343, distance: 74.0
click at [304, 343] on pre "import { NextResponse } from "next/server" ; import { inngest } from "../../../…" at bounding box center [517, 272] width 545 height 267
drag, startPoint x: 304, startPoint y: 343, endPoint x: 277, endPoint y: 263, distance: 84.5
click at [277, 263] on pre "import { NextResponse } from "next/server" ; import { inngest } from "../../../…" at bounding box center [517, 272] width 545 height 267
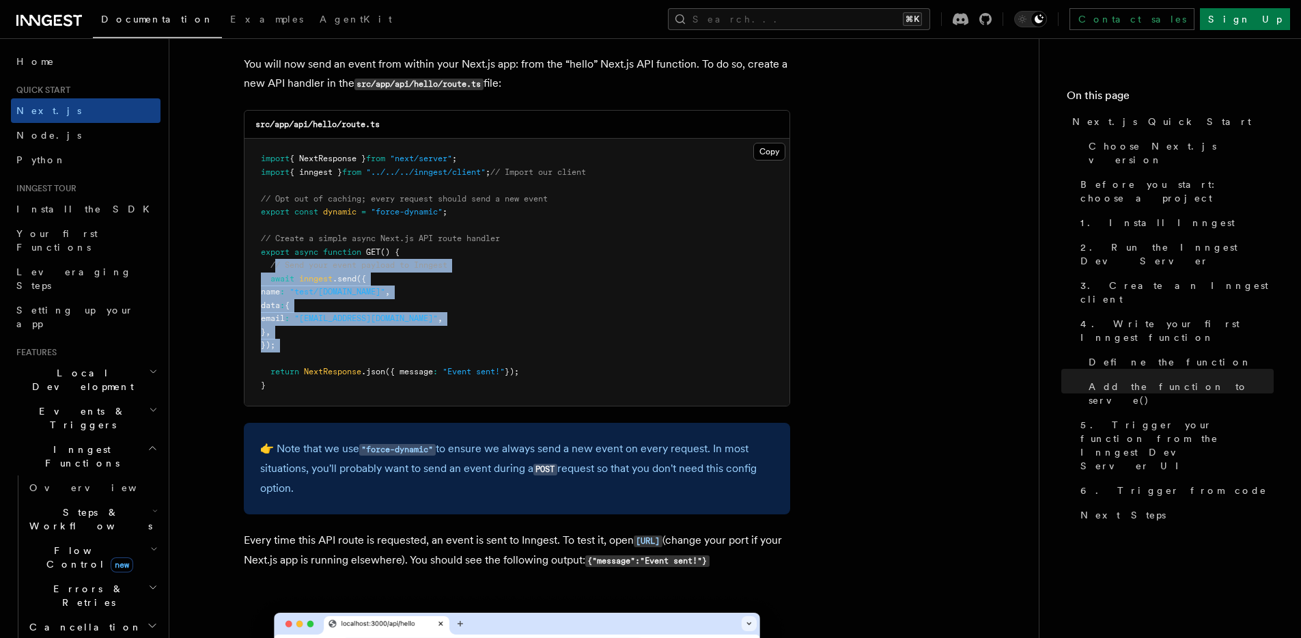
click at [277, 263] on span "// Send your event payload to Inngest" at bounding box center [359, 265] width 177 height 10
drag, startPoint x: 277, startPoint y: 263, endPoint x: 314, endPoint y: 321, distance: 69.2
click at [314, 321] on code "import { NextResponse } from "next/server" ; import { inngest } from "../../../…" at bounding box center [423, 272] width 325 height 236
click at [290, 321] on span ":" at bounding box center [287, 319] width 5 height 10
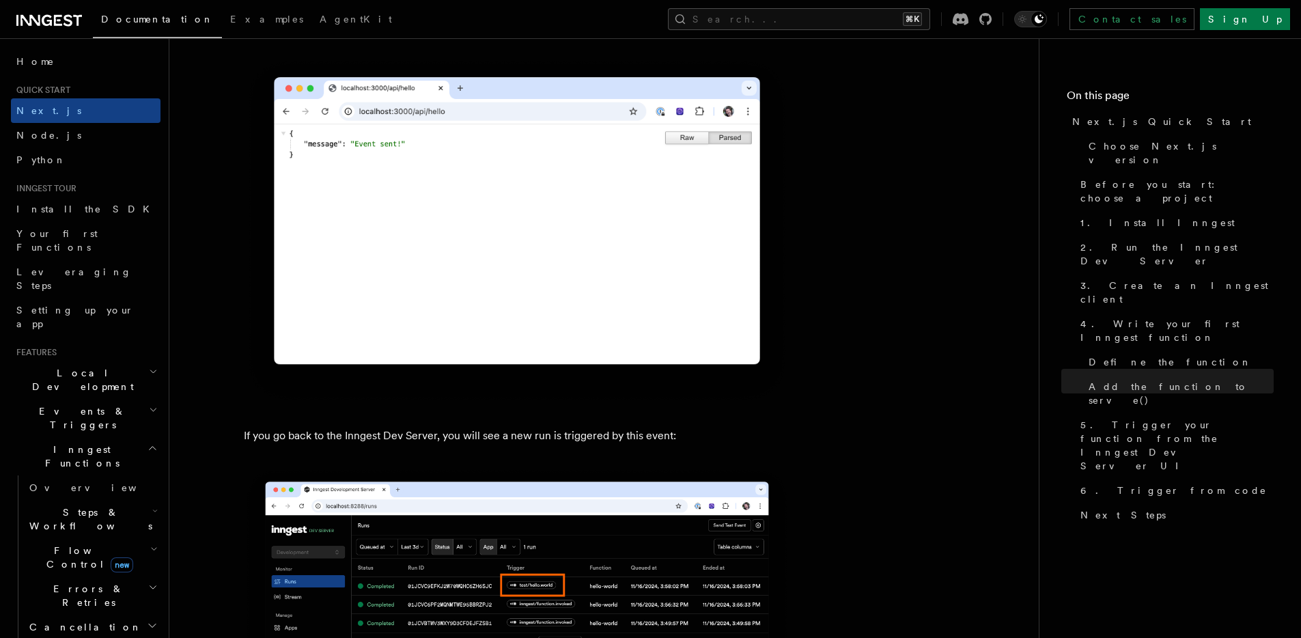
scroll to position [7896, 0]
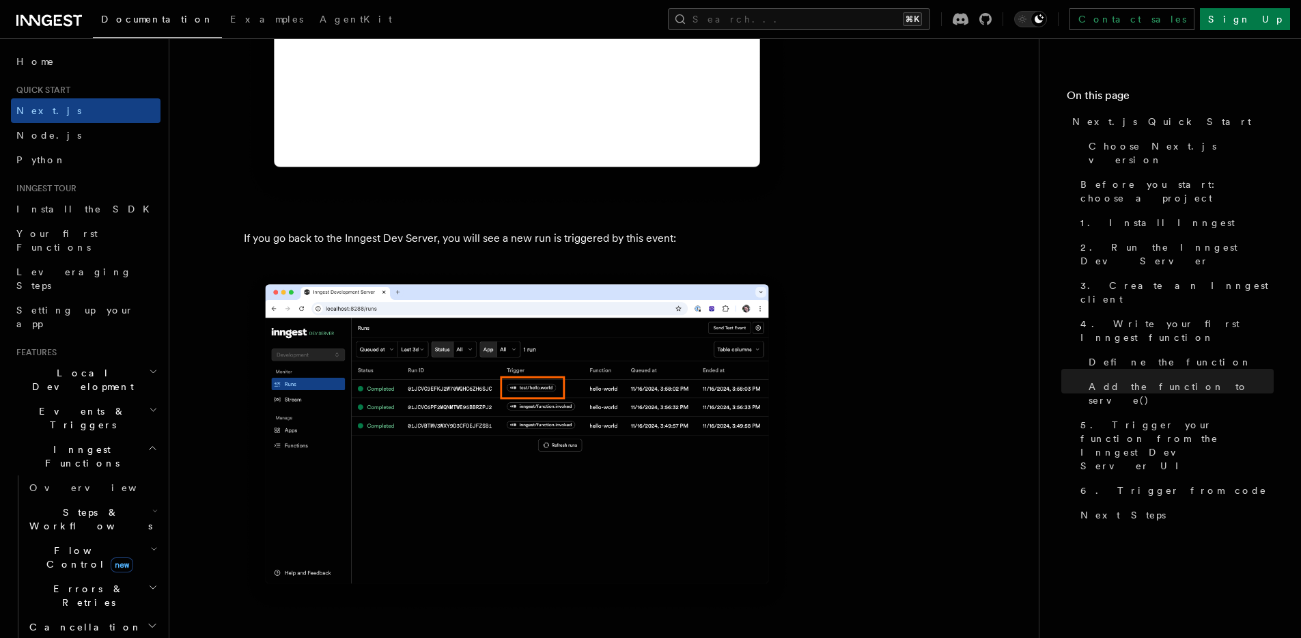
click at [508, 396] on img at bounding box center [517, 441] width 547 height 343
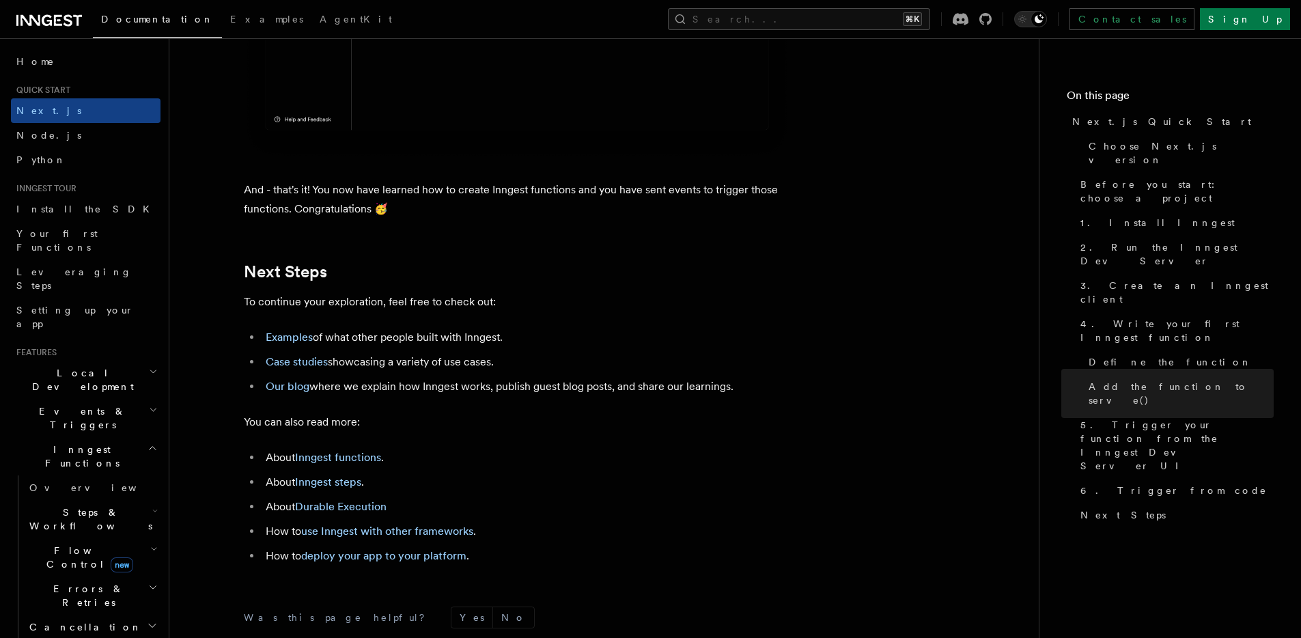
scroll to position [8352, 0]
click at [56, 139] on link "Node.js" at bounding box center [86, 135] width 150 height 25
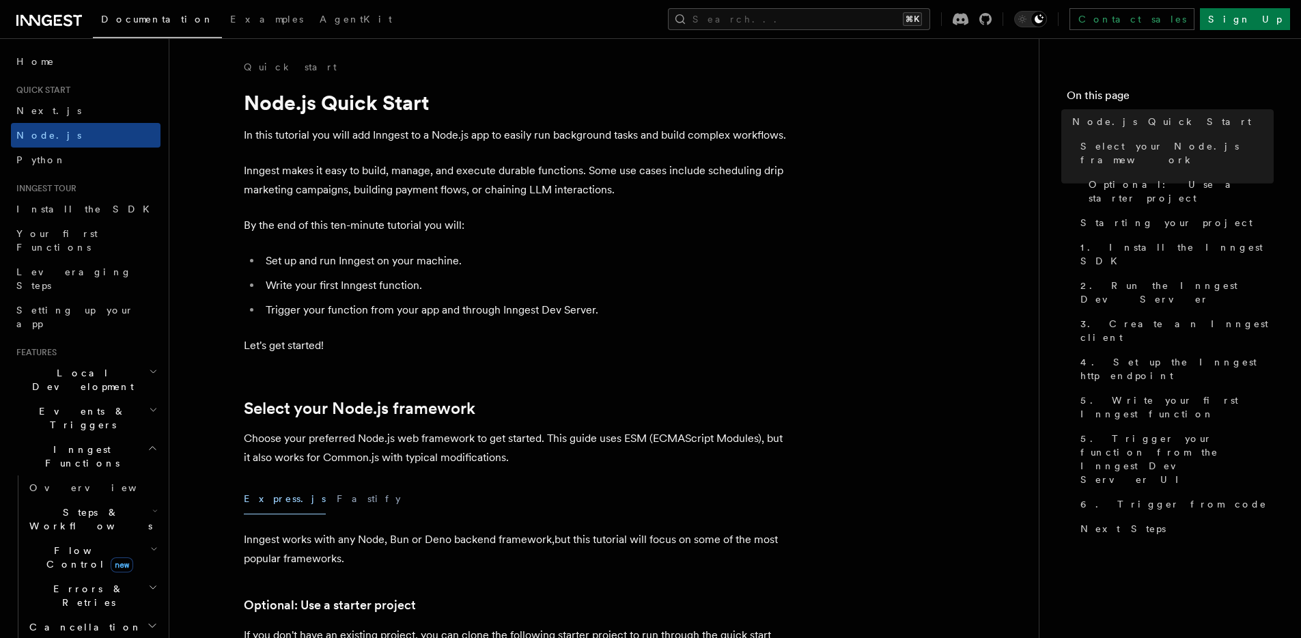
scroll to position [459, 0]
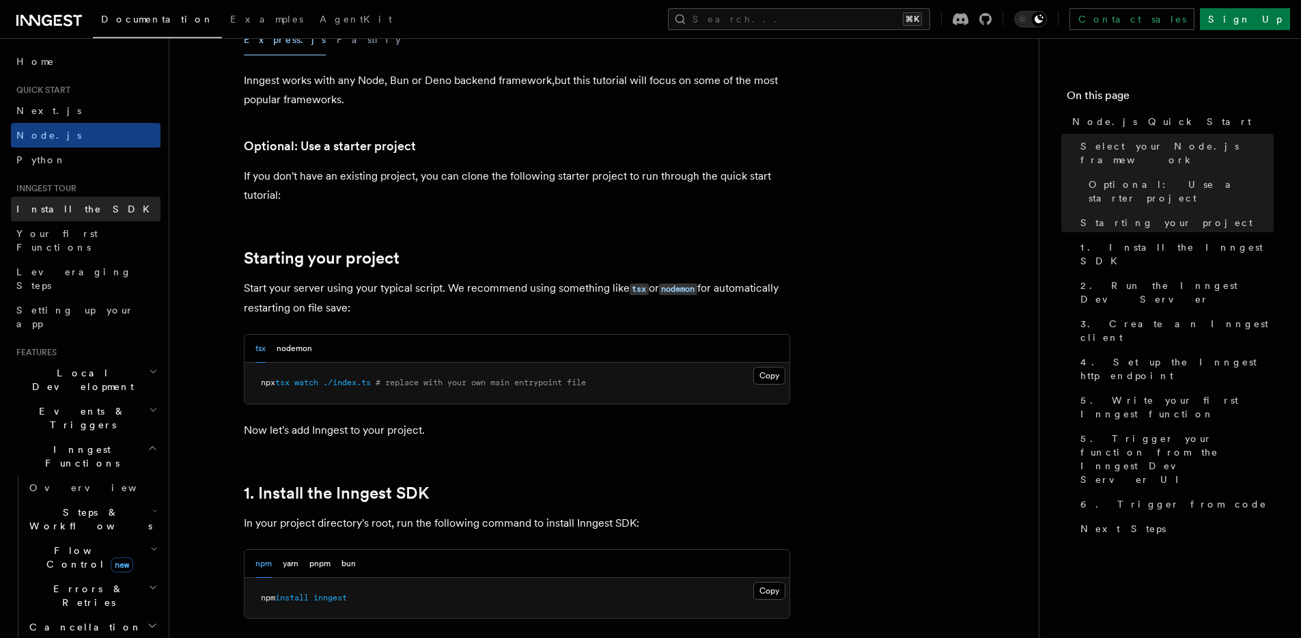
click at [88, 212] on link "Install the SDK" at bounding box center [86, 209] width 150 height 25
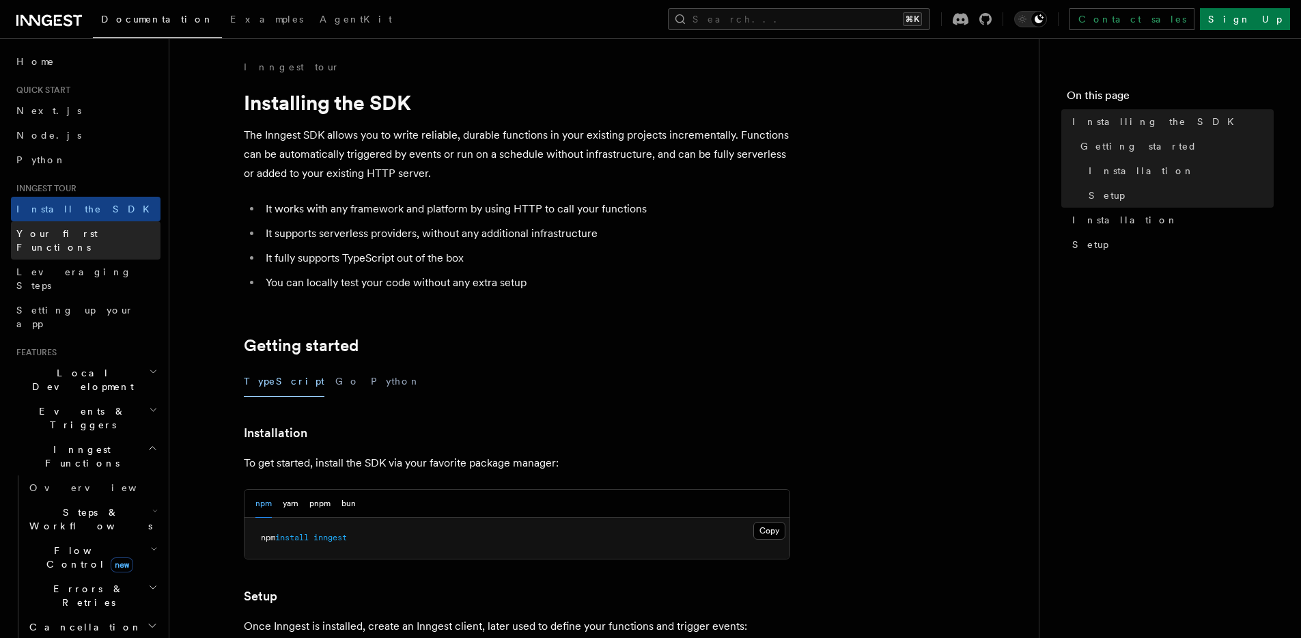
click at [85, 232] on span "Your first Functions" at bounding box center [56, 240] width 81 height 25
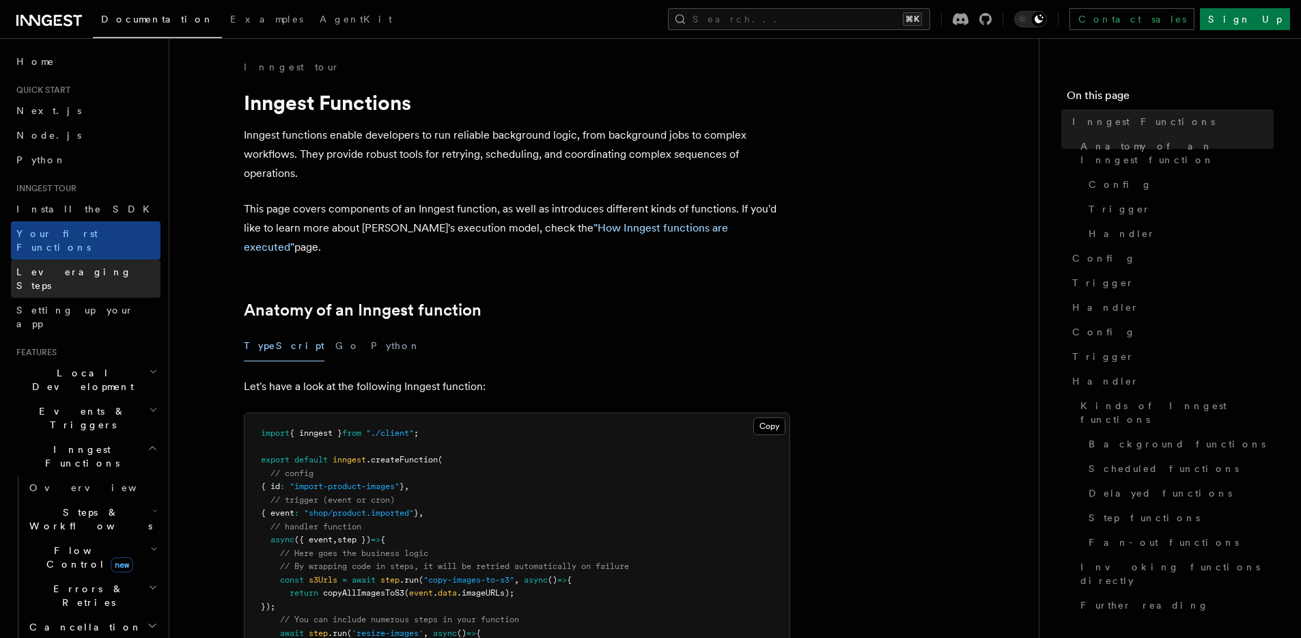
click at [85, 265] on span "Leveraging Steps" at bounding box center [88, 278] width 144 height 27
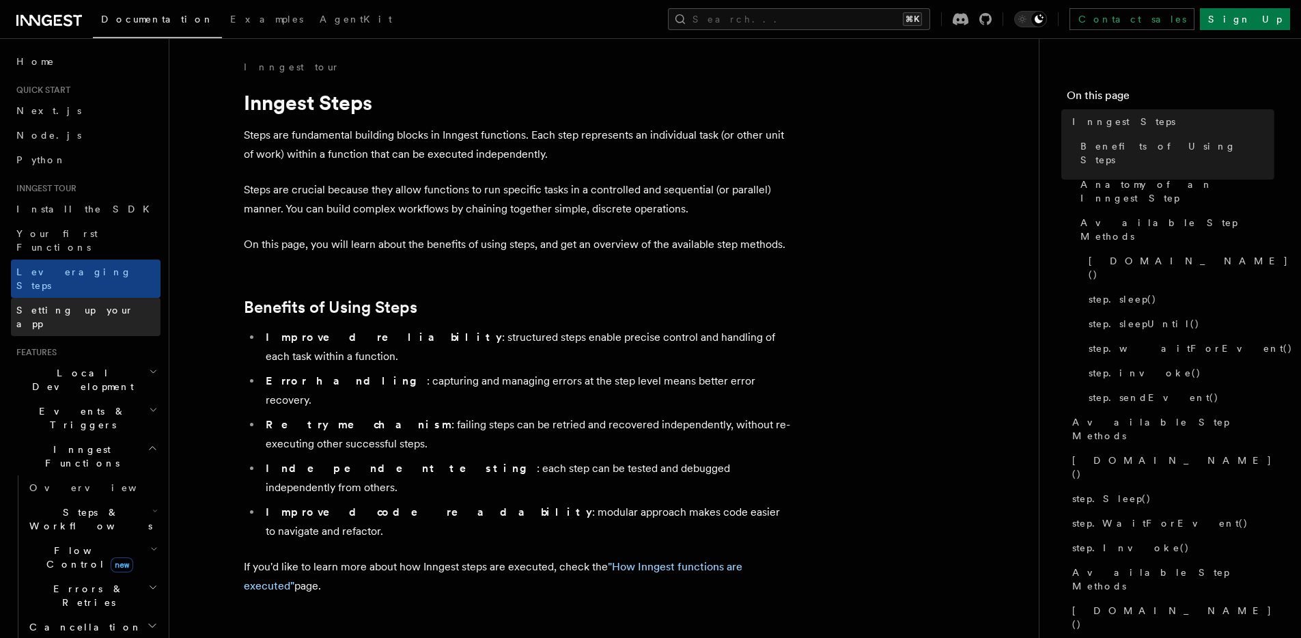
click at [86, 305] on span "Setting up your app" at bounding box center [75, 317] width 118 height 25
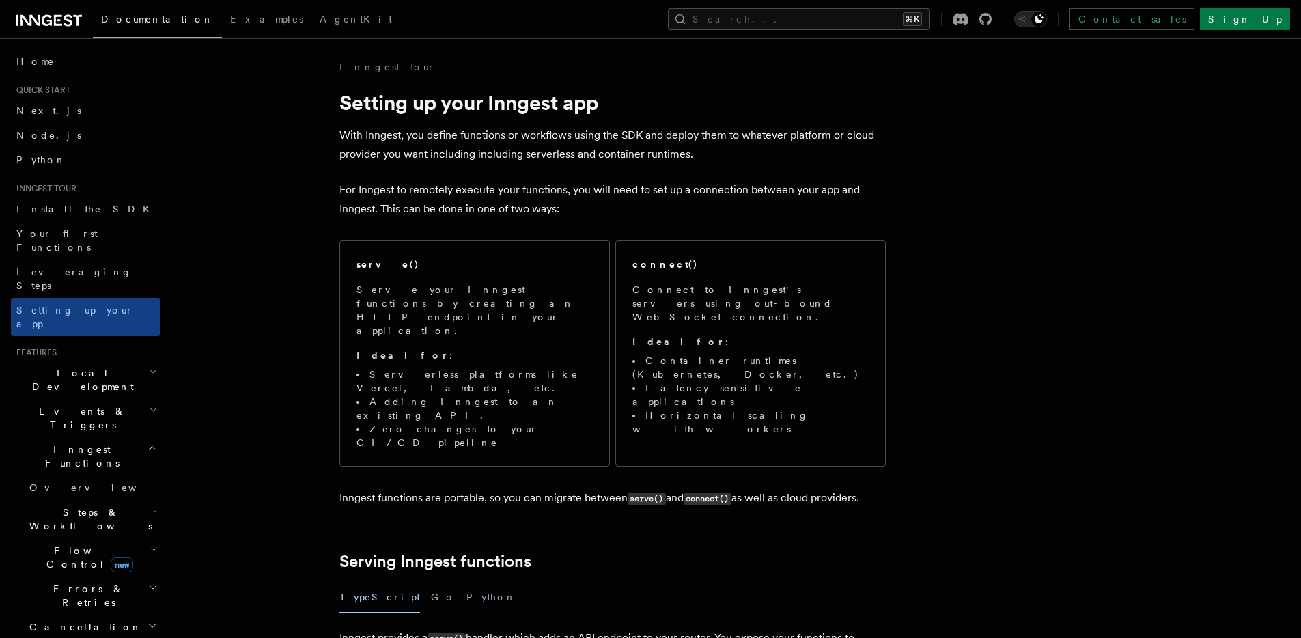
click at [124, 361] on h2 "Local Development" at bounding box center [86, 380] width 150 height 38
click at [113, 399] on h2 "Events & Triggers" at bounding box center [86, 418] width 150 height 38
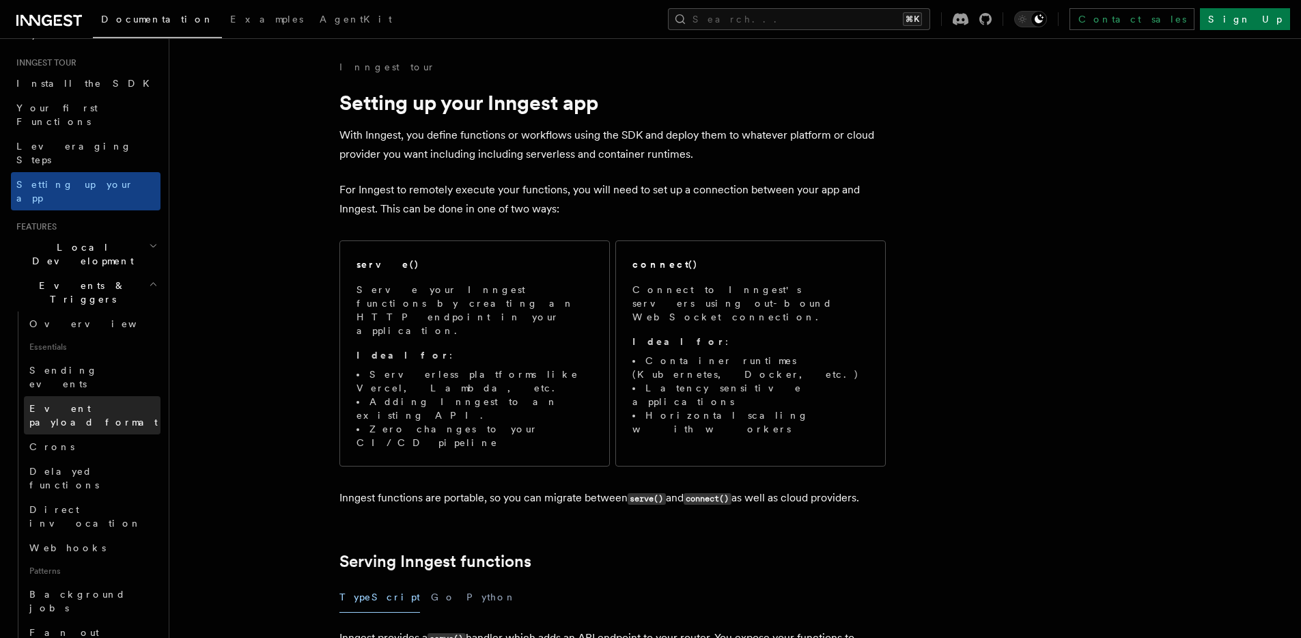
scroll to position [124, 0]
click at [79, 280] on span "Events & Triggers" at bounding box center [80, 293] width 138 height 27
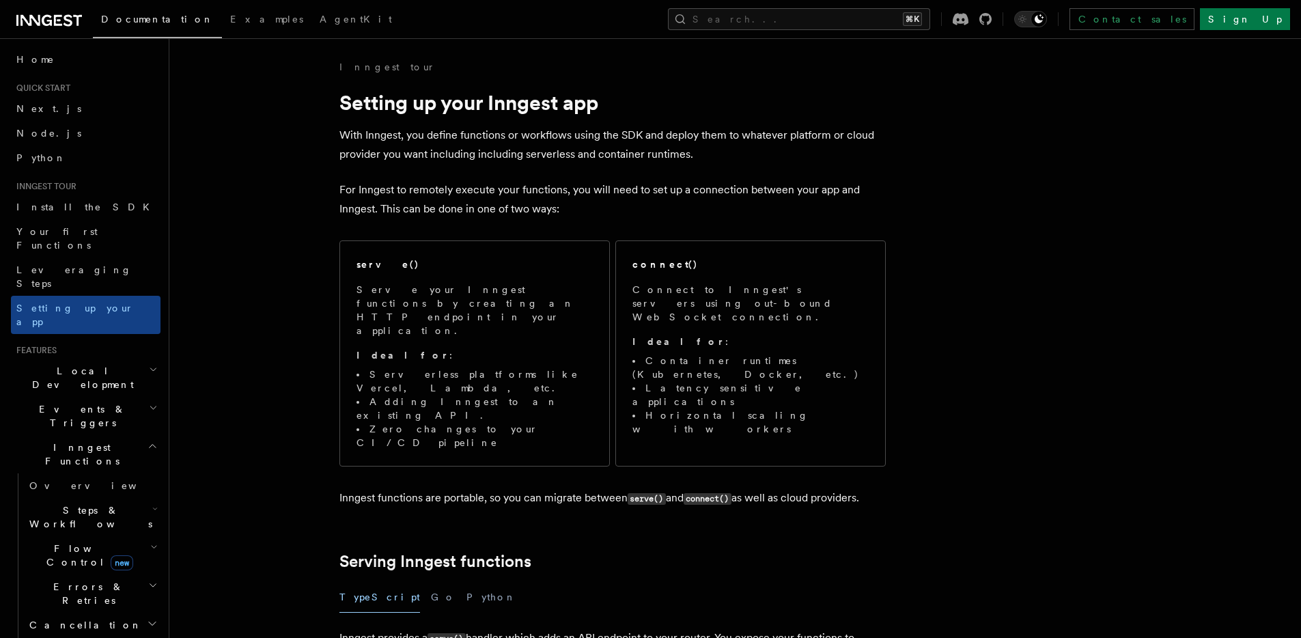
scroll to position [0, 0]
